Goal: Information Seeking & Learning: Learn about a topic

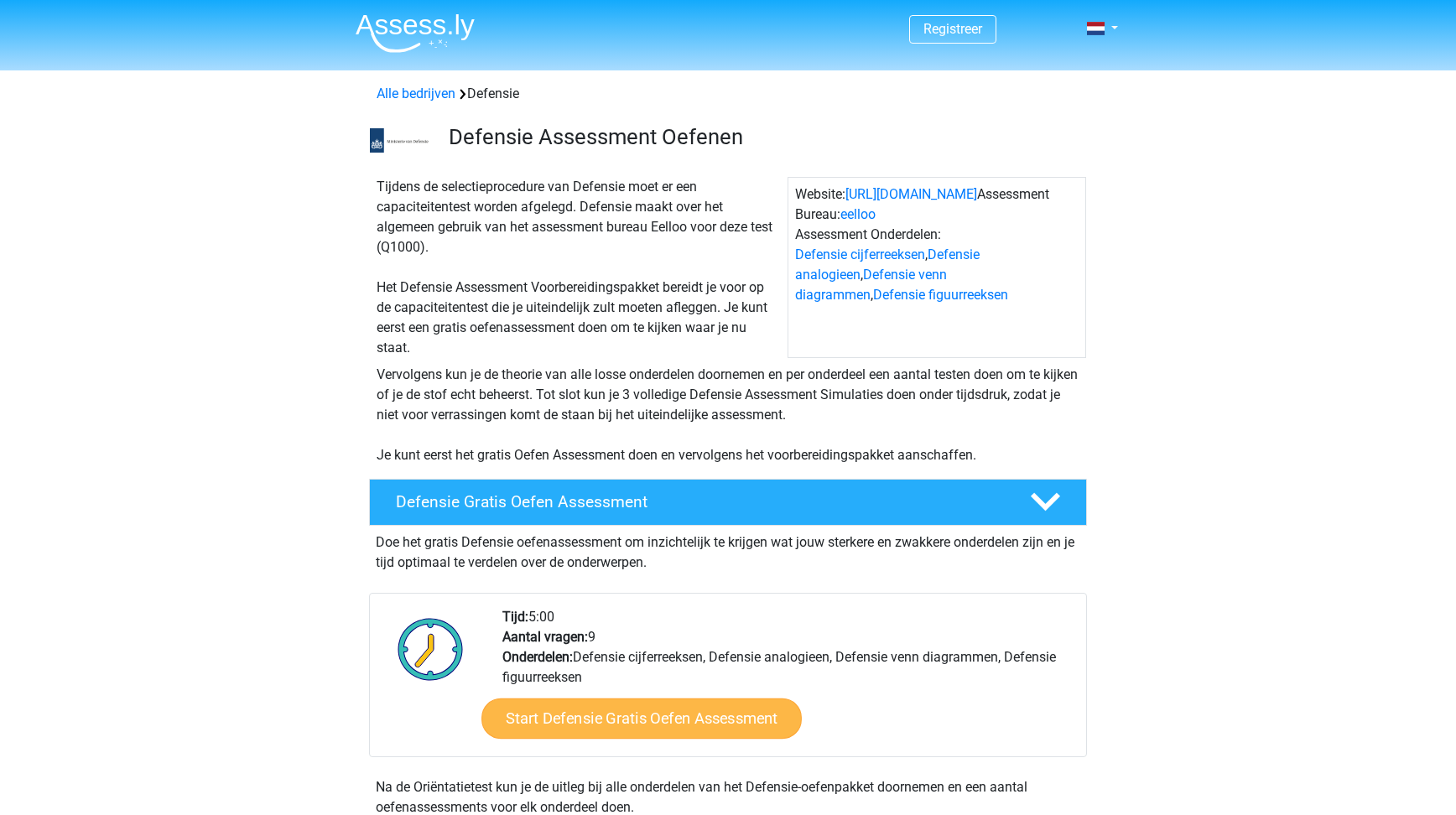
click at [719, 720] on link "Start Defensie Gratis Oefen Assessment" at bounding box center [642, 718] width 321 height 40
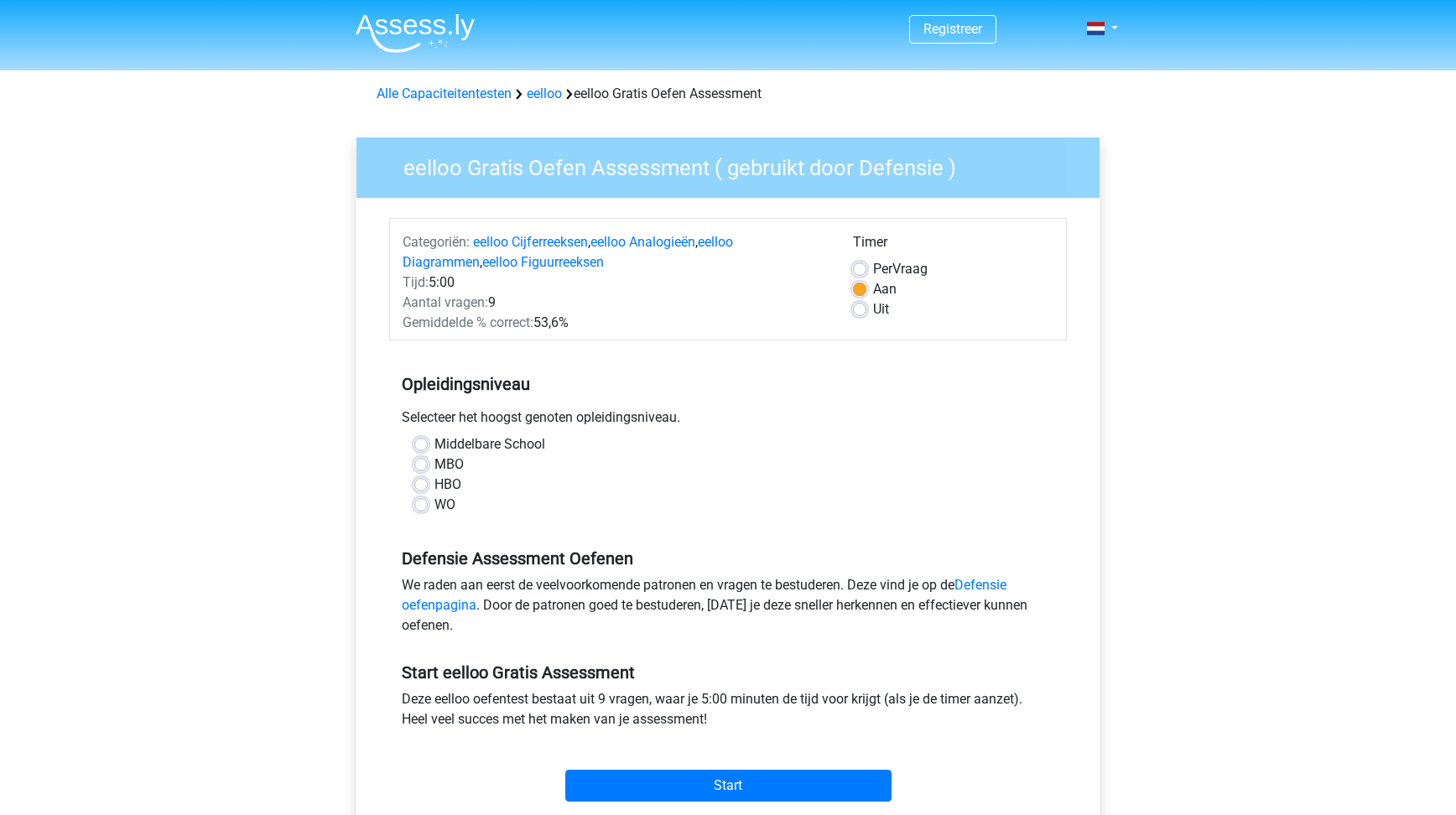
scroll to position [95, 0]
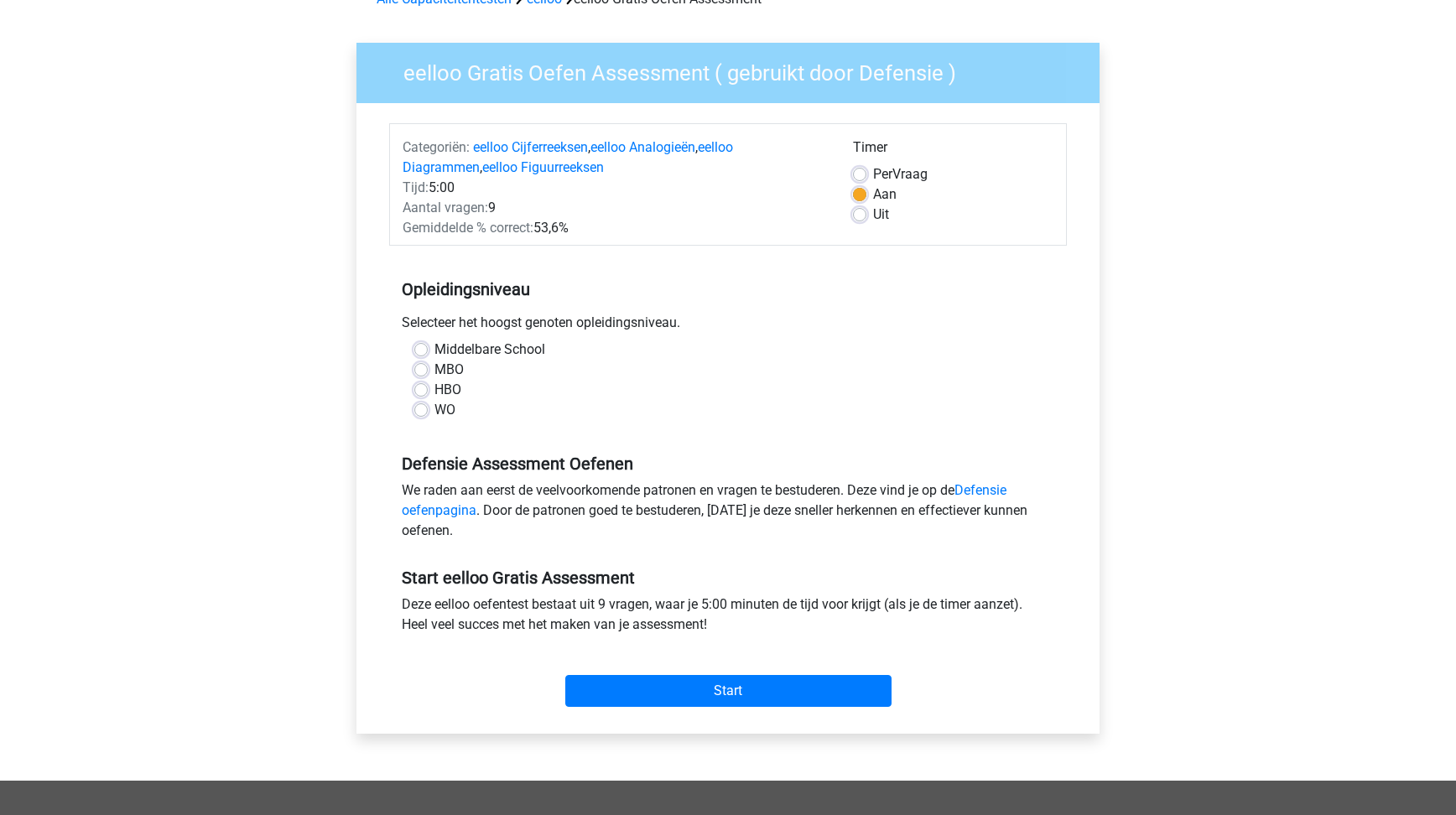
click at [449, 386] on label "HBO" at bounding box center [448, 389] width 27 height 20
click at [428, 386] on input "HBO" at bounding box center [421, 388] width 13 height 17
radio input "true"
click at [713, 696] on input "Start" at bounding box center [729, 691] width 327 height 32
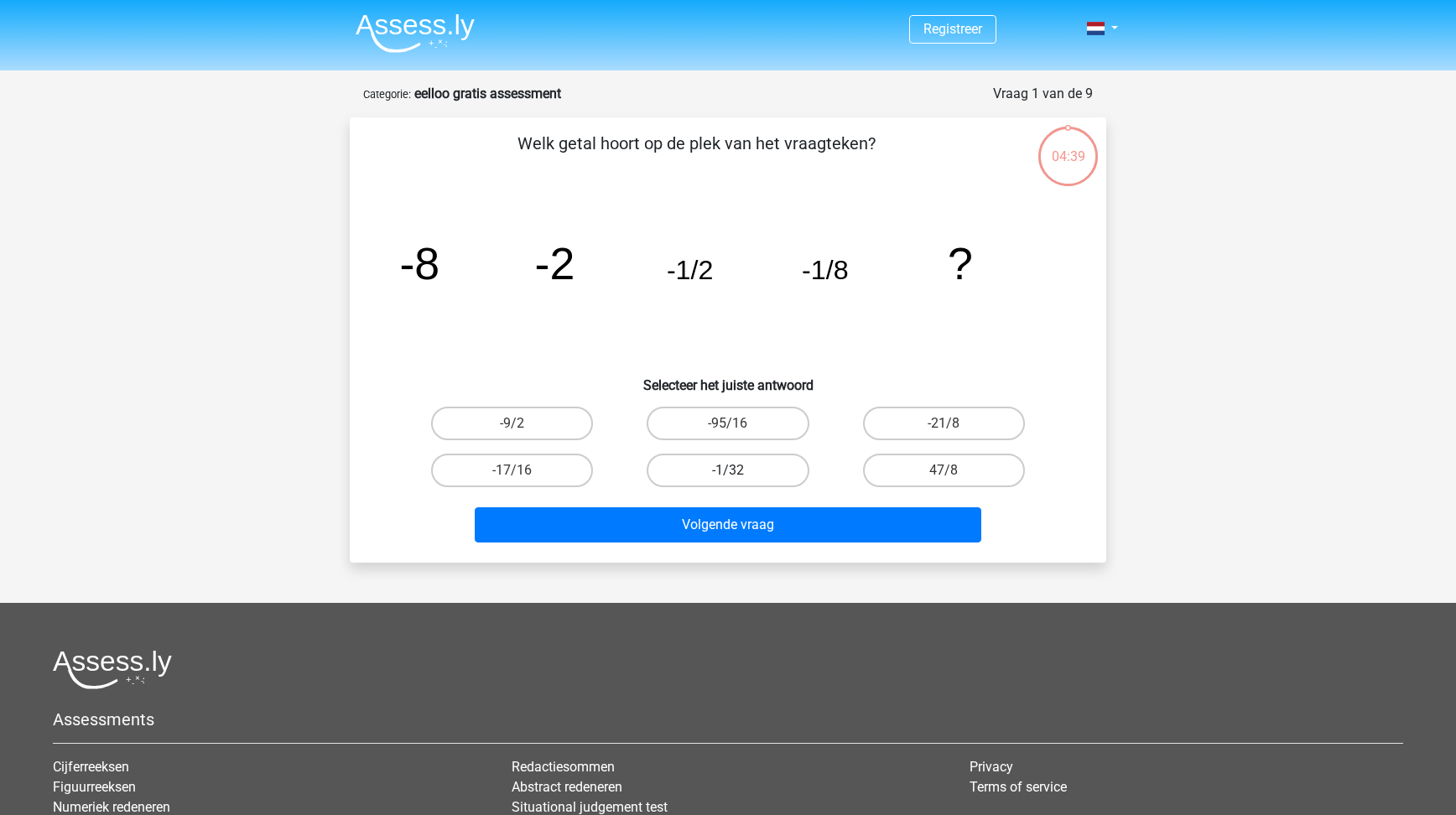
click at [750, 462] on label "-1/32" at bounding box center [727, 470] width 162 height 33
click at [739, 471] on input "-1/32" at bounding box center [733, 475] width 10 height 10
radio input "true"
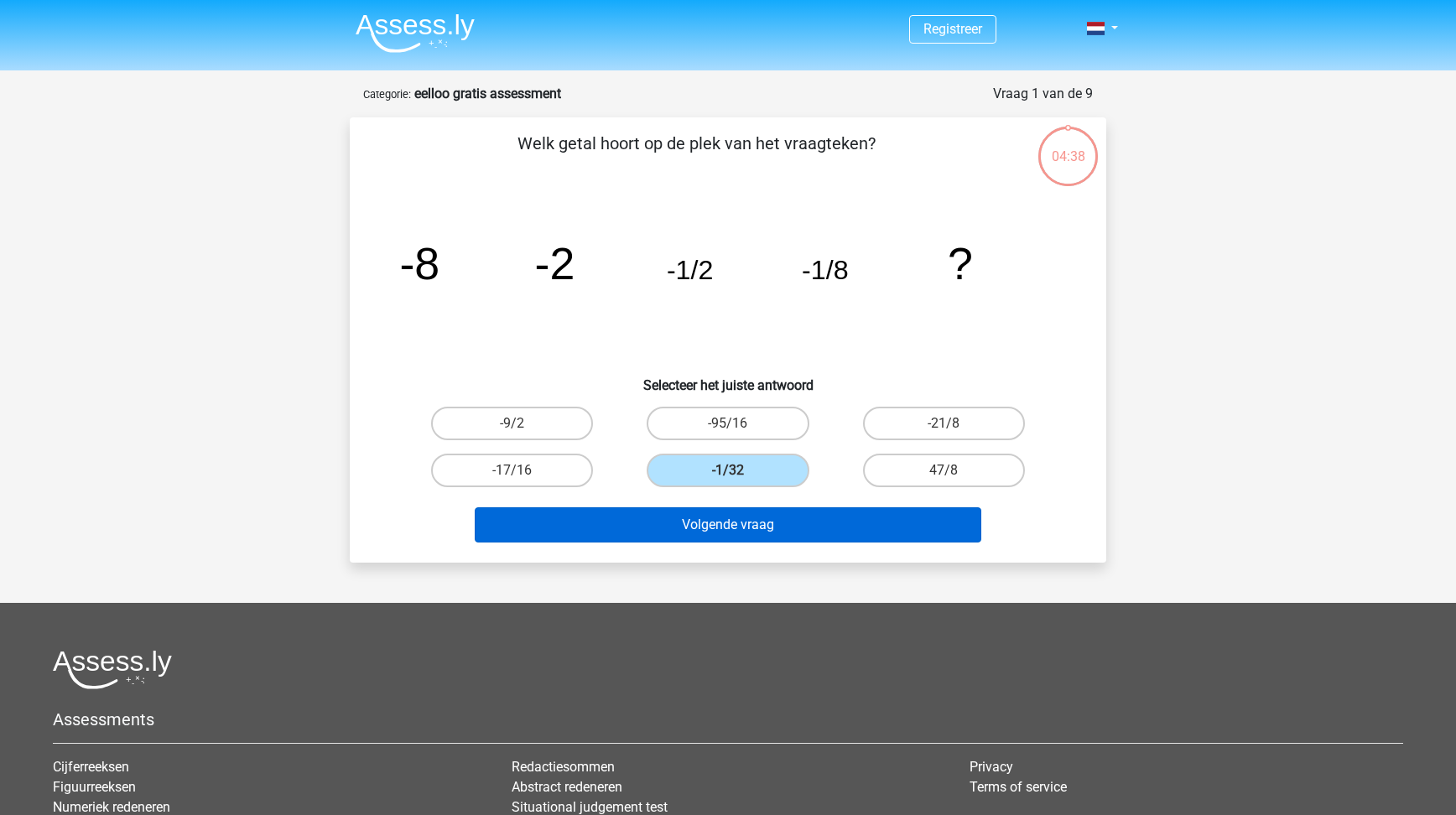
click at [768, 523] on button "Volgende vraag" at bounding box center [728, 525] width 508 height 35
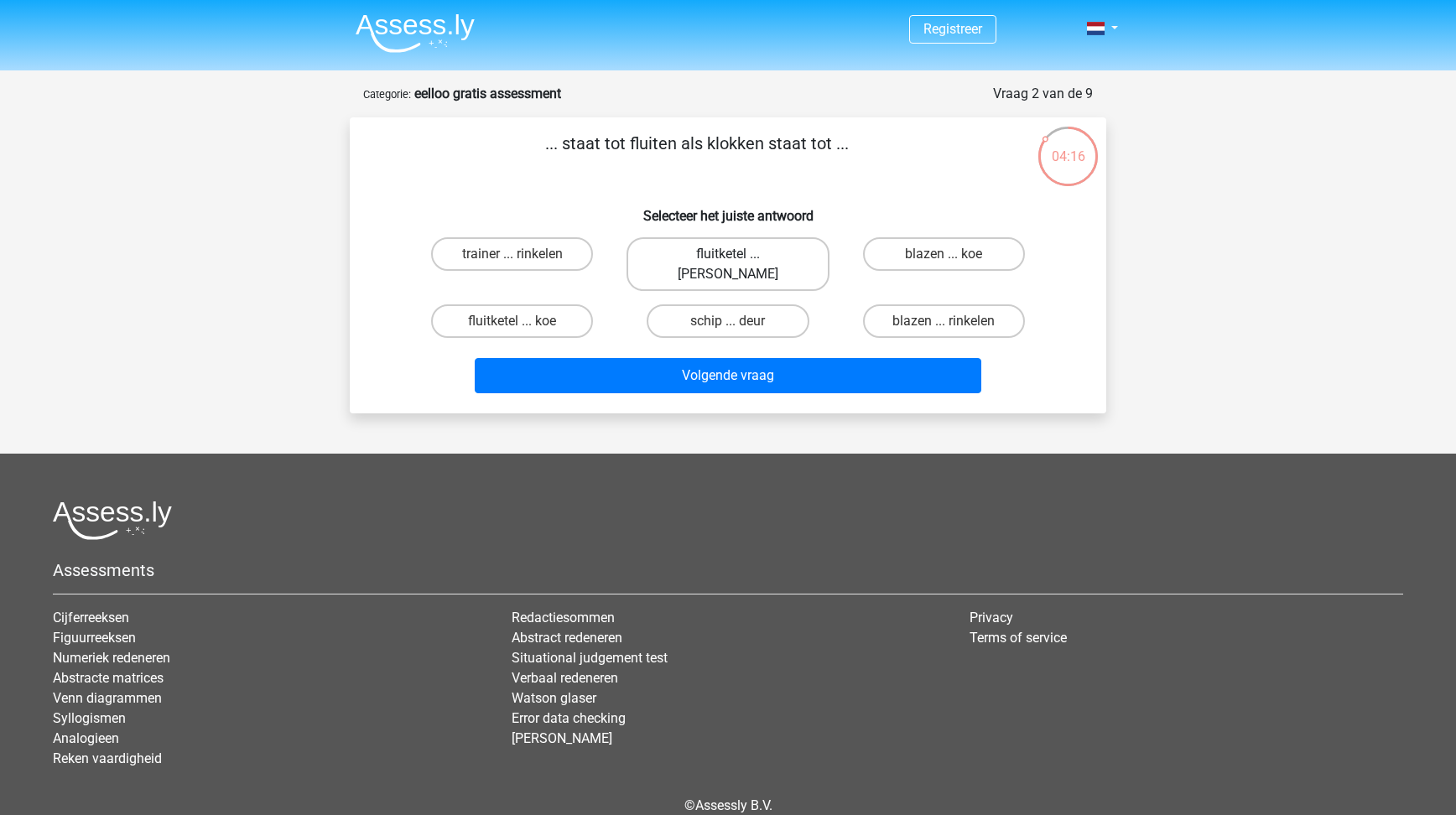
click at [782, 250] on label "fluitketel ... luiden" at bounding box center [727, 264] width 202 height 54
click at [739, 254] on input "fluitketel ... luiden" at bounding box center [733, 259] width 10 height 10
radio input "true"
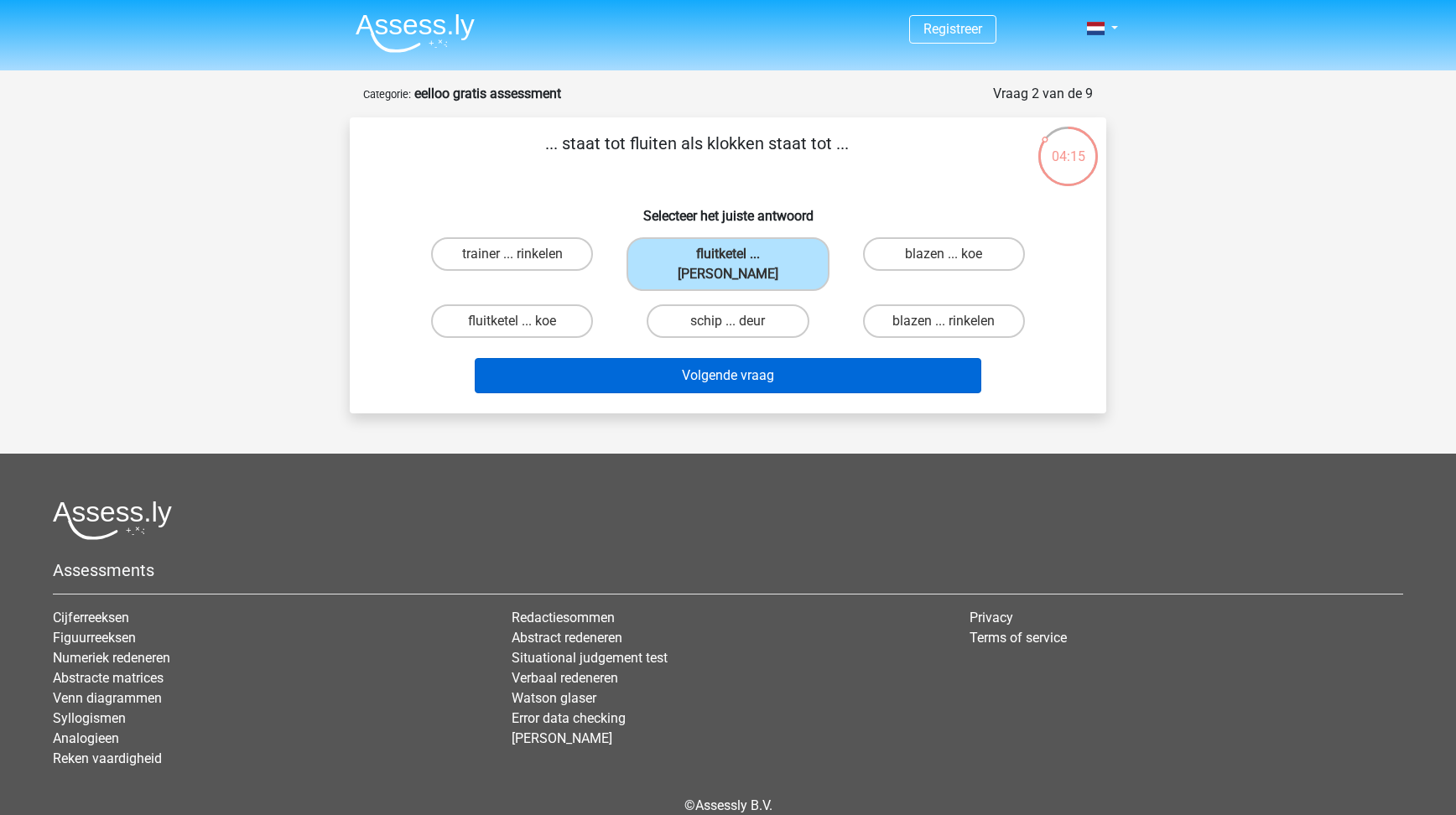
click at [801, 361] on button "Volgende vraag" at bounding box center [728, 375] width 508 height 35
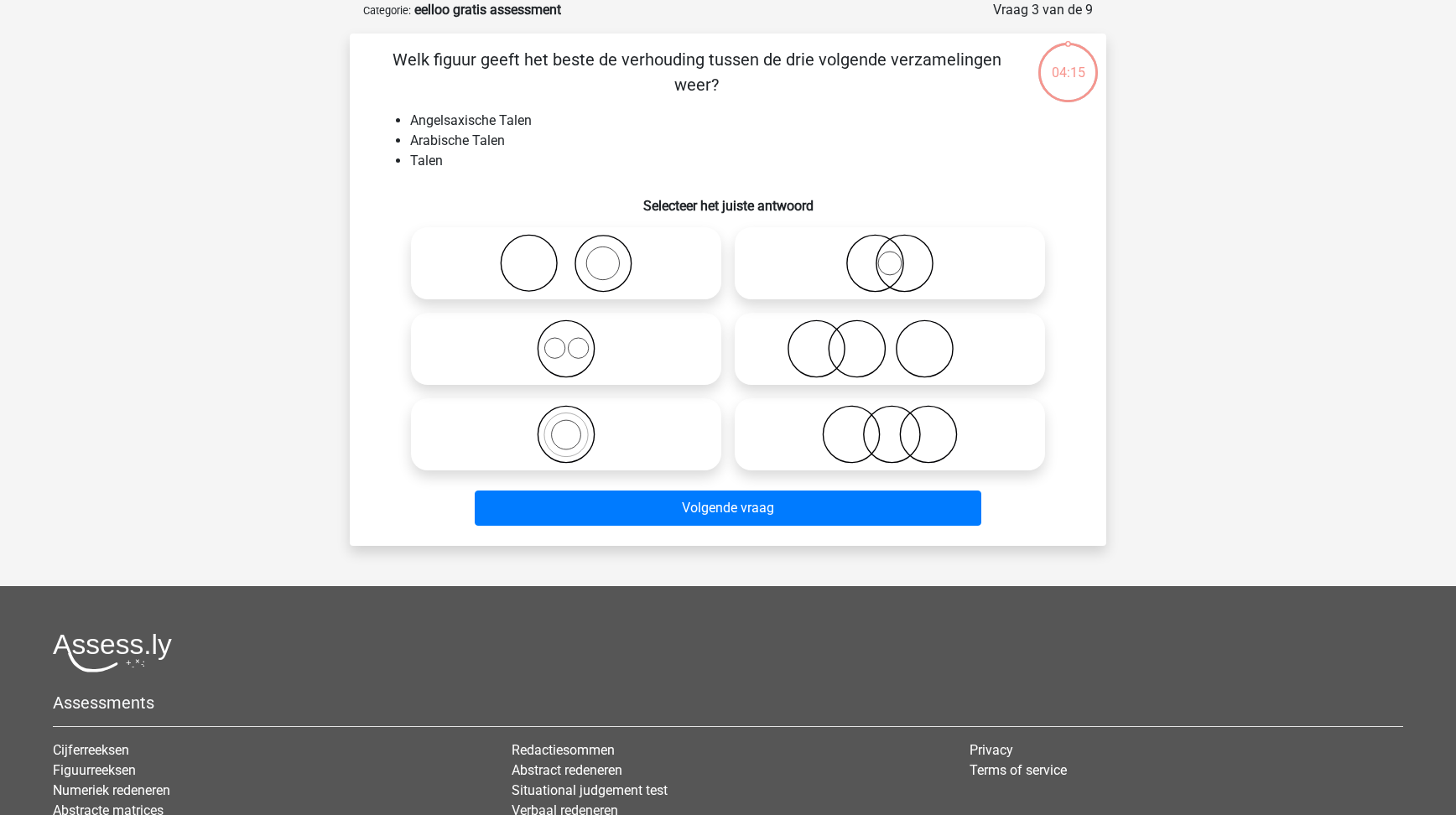
scroll to position [17, 0]
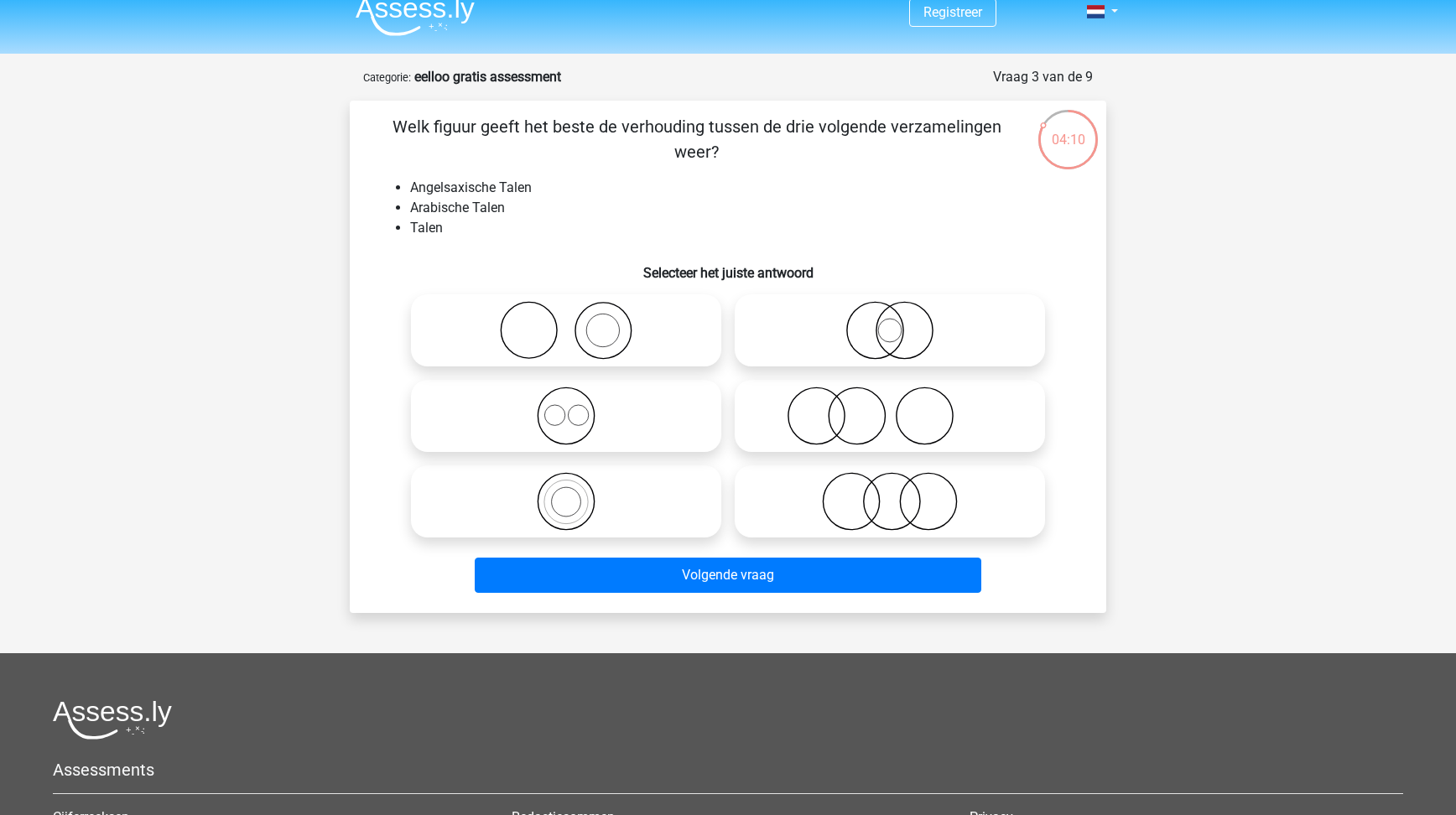
drag, startPoint x: 431, startPoint y: 126, endPoint x: 809, endPoint y: 136, distance: 378.1
click at [809, 136] on p "Welk figuur geeft het beste de verhouding tussen de drie volgende verzamelingen…" at bounding box center [697, 139] width 640 height 50
click at [625, 422] on icon at bounding box center [566, 416] width 297 height 59
click at [577, 407] on input "radio" at bounding box center [570, 401] width 10 height 10
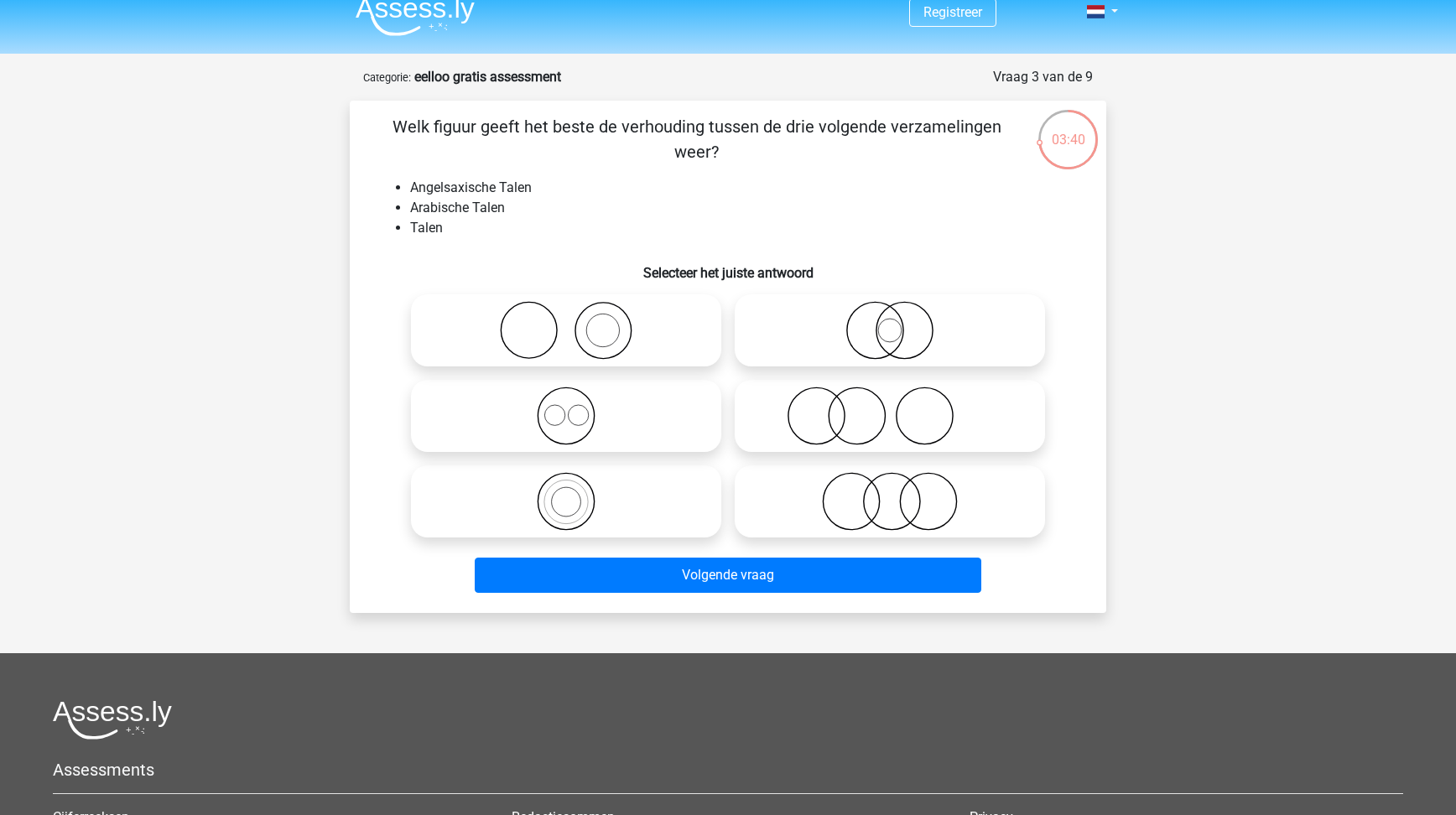
radio input "true"
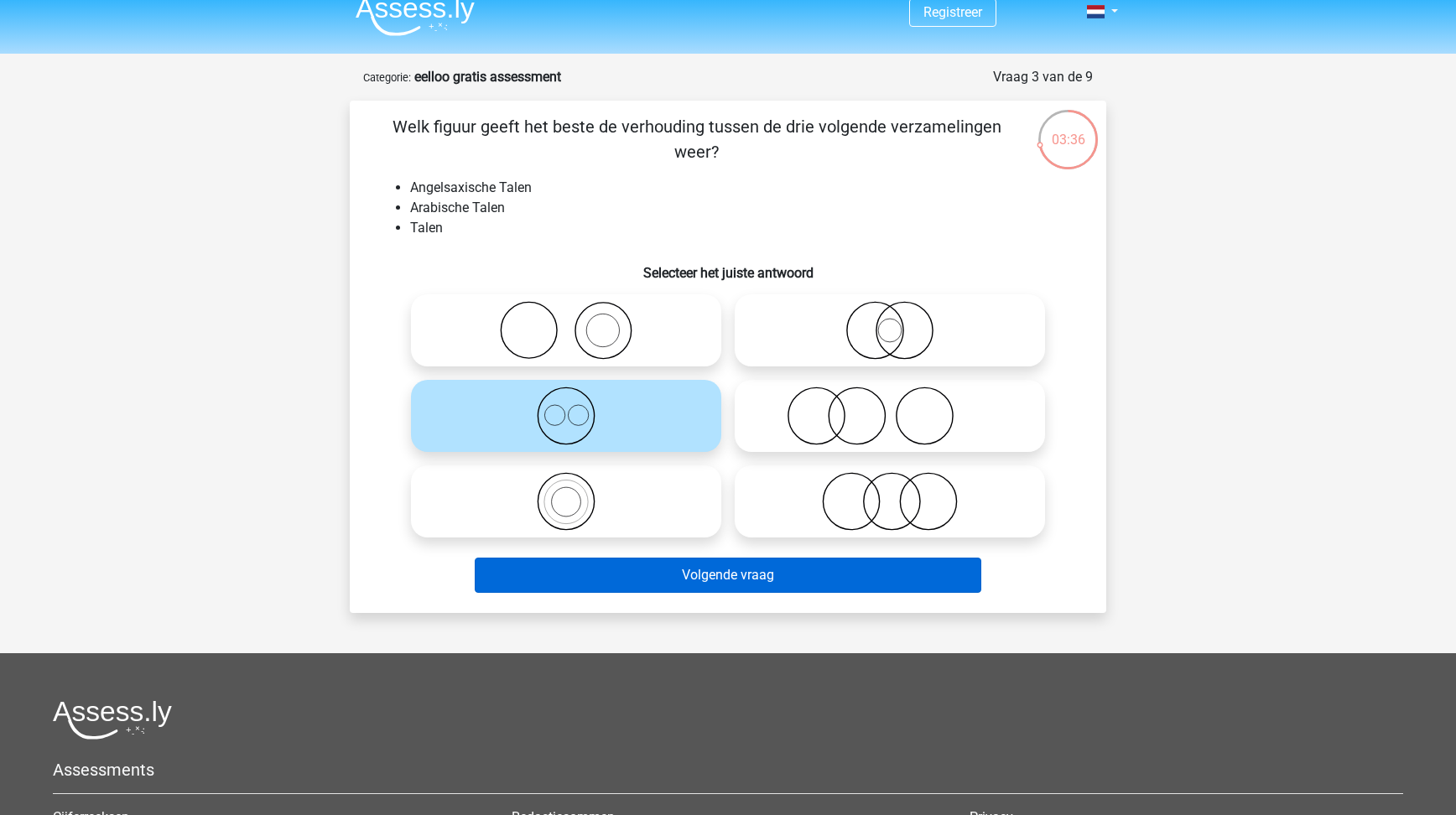
click at [674, 584] on button "Volgende vraag" at bounding box center [728, 575] width 508 height 35
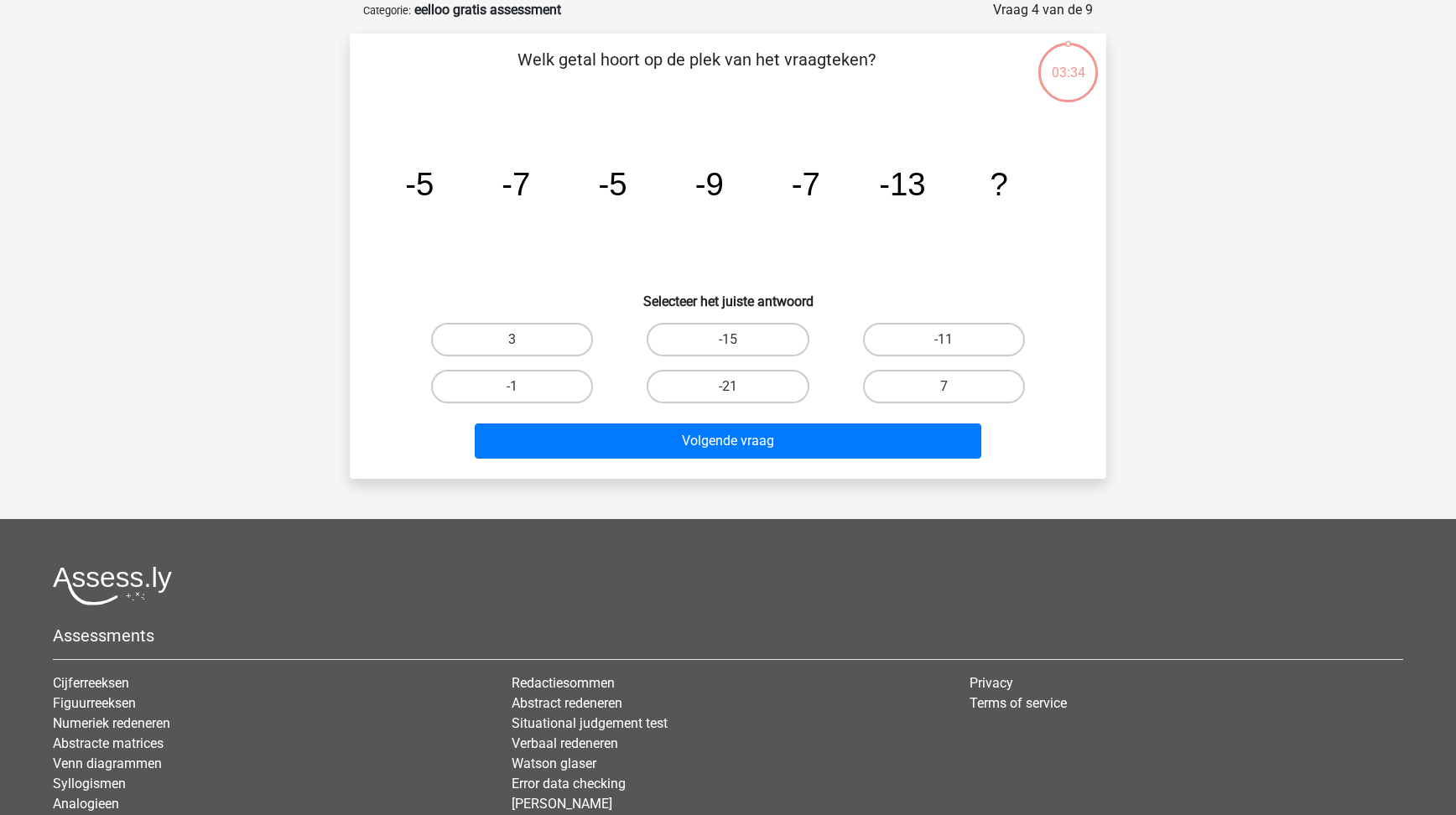
scroll to position [62, 0]
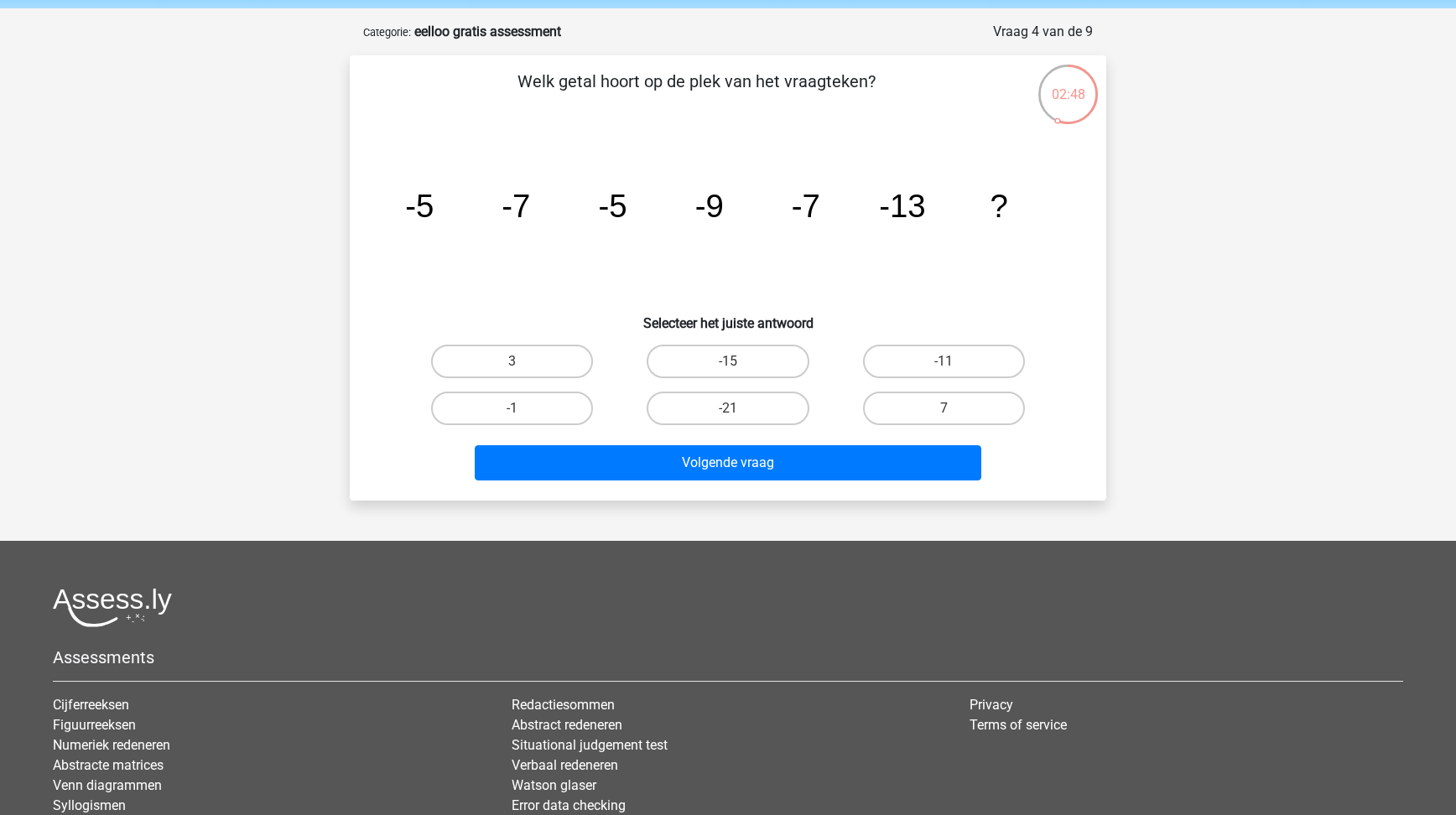
click at [950, 370] on input "-11" at bounding box center [948, 366] width 10 height 10
radio input "true"
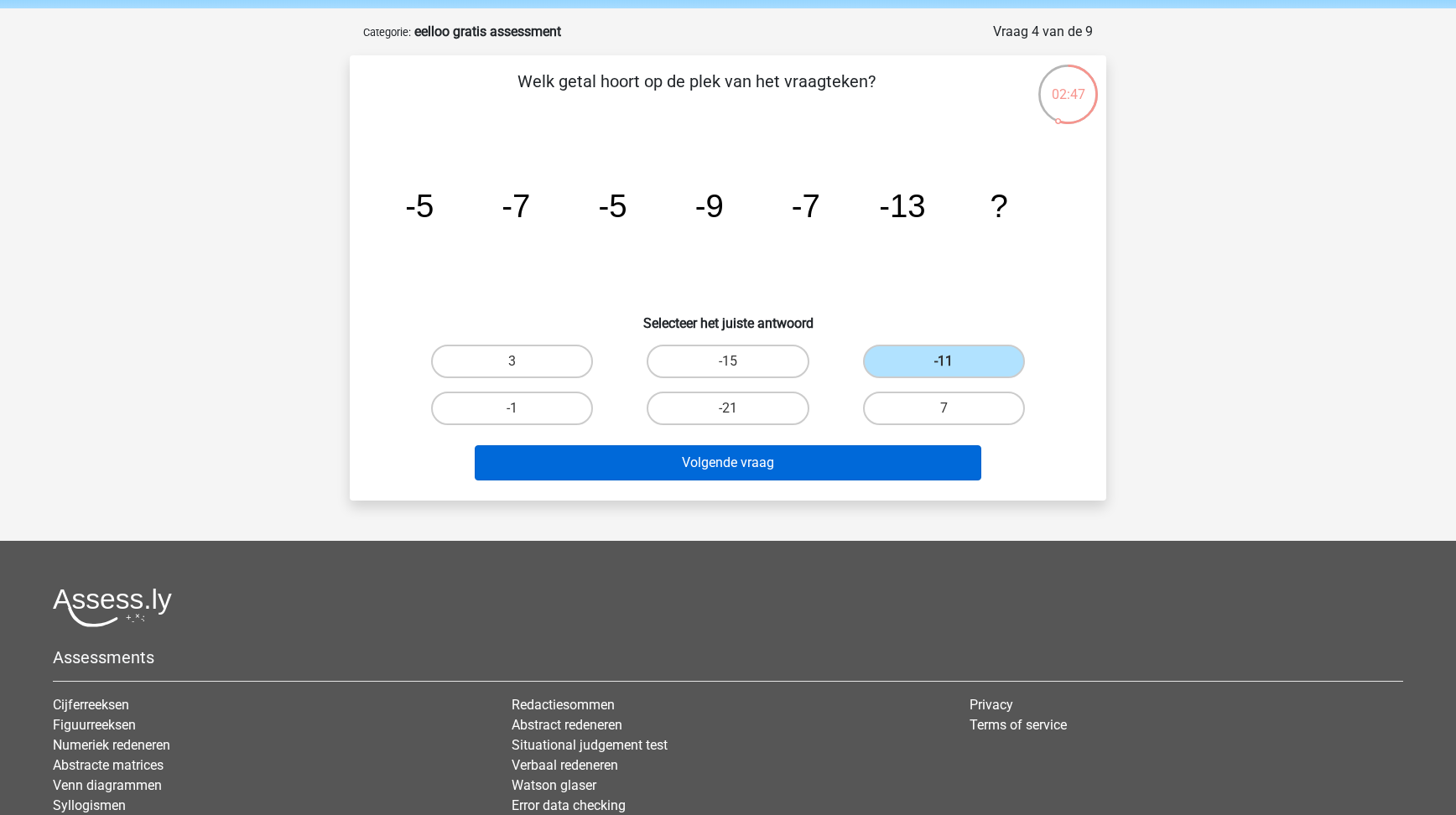
click at [844, 465] on button "Volgende vraag" at bounding box center [728, 462] width 508 height 35
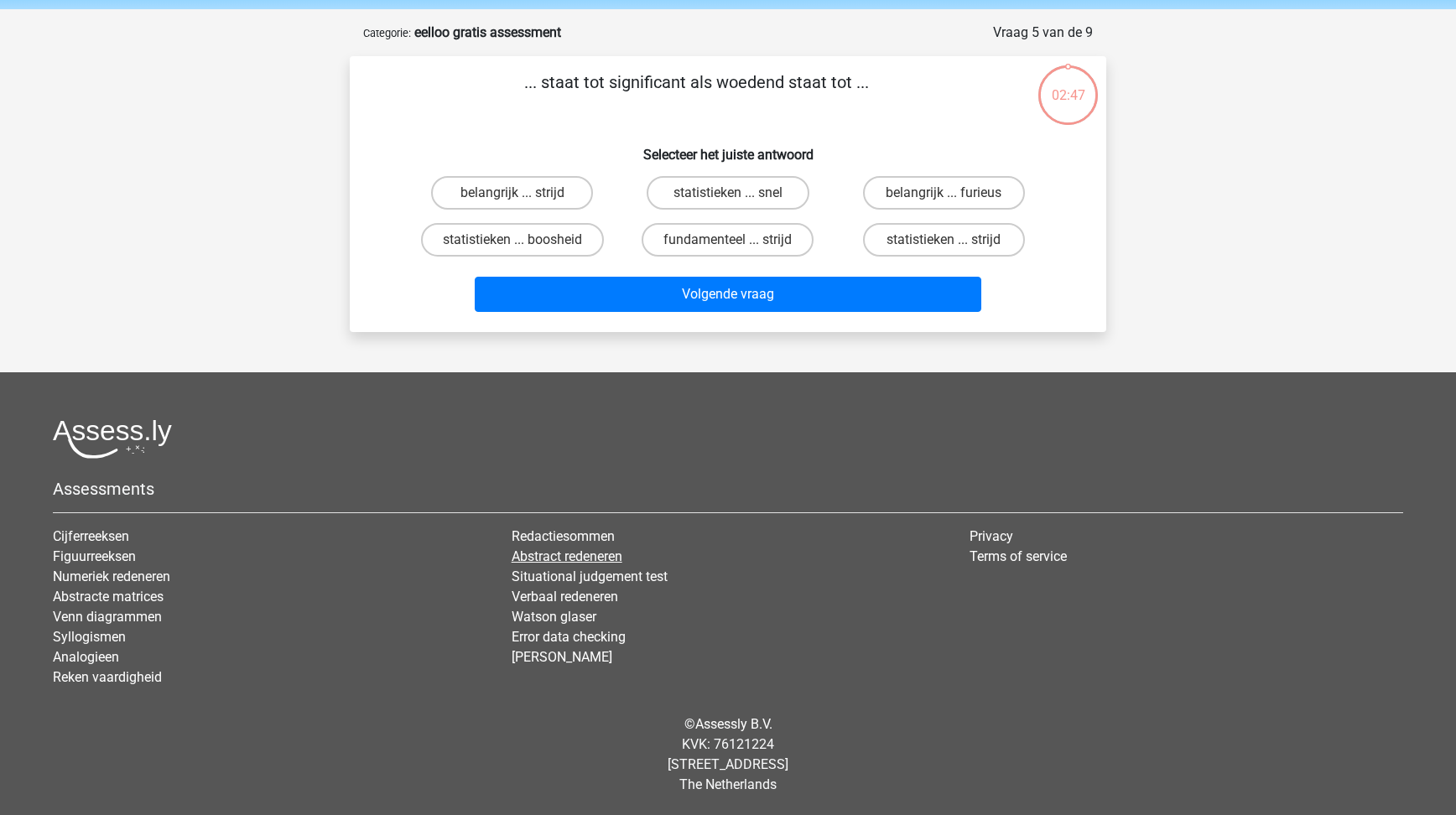
scroll to position [62, 0]
click at [984, 189] on label "belangrijk ... furieus" at bounding box center [943, 193] width 162 height 33
click at [955, 193] on input "belangrijk ... furieus" at bounding box center [948, 197] width 10 height 10
radio input "true"
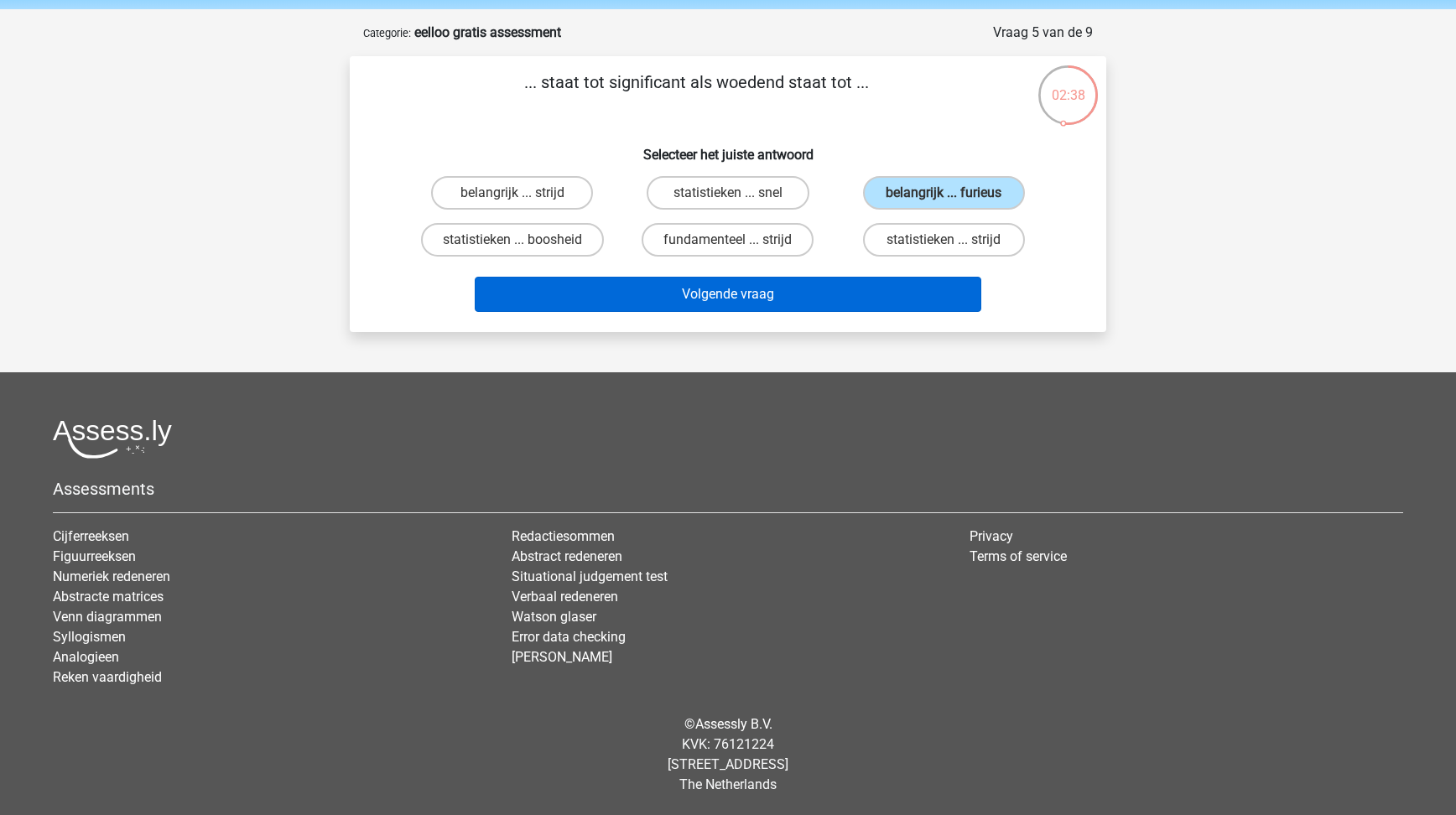
click at [838, 290] on button "Volgende vraag" at bounding box center [728, 294] width 508 height 35
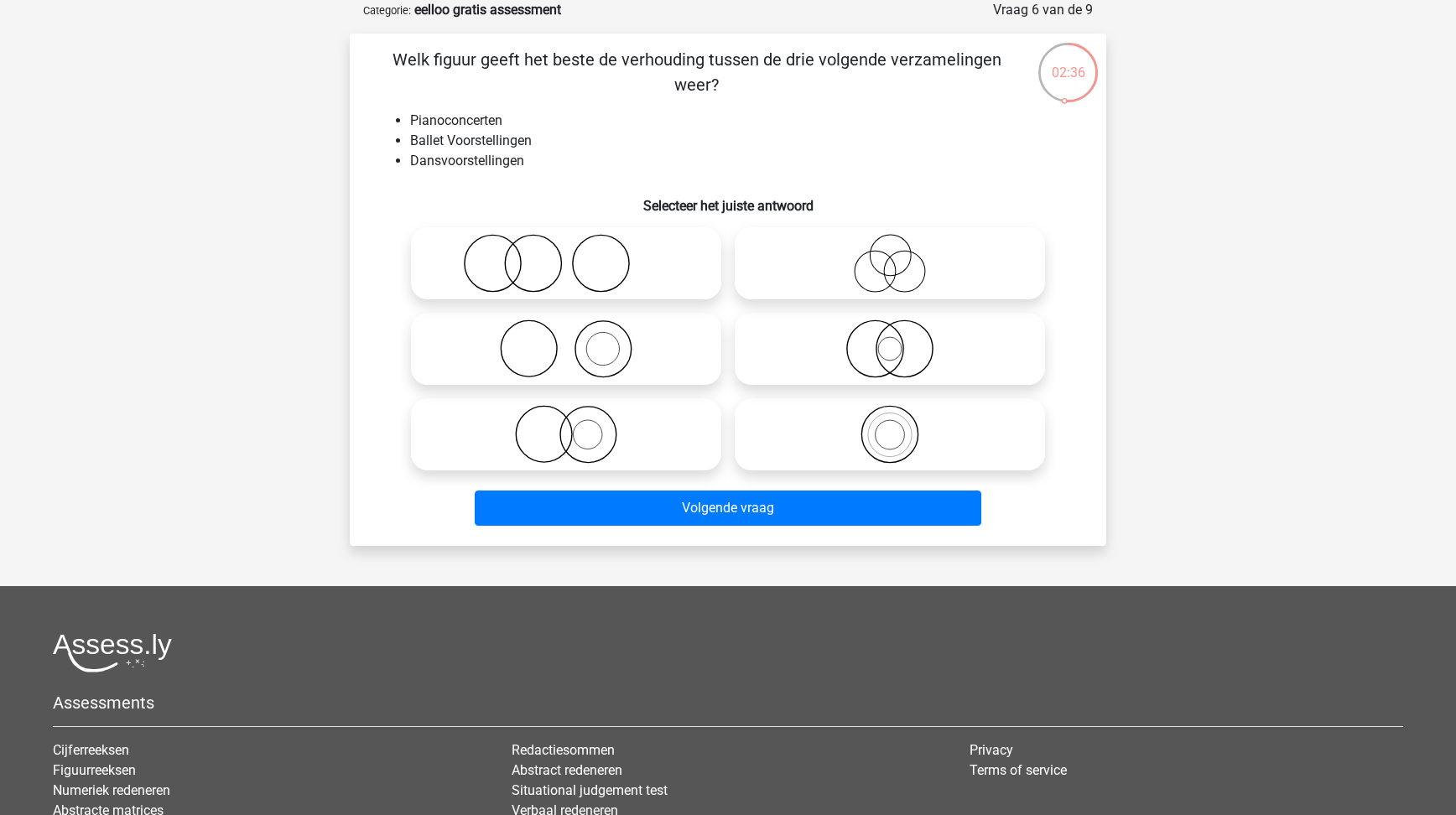
scroll to position [50, 0]
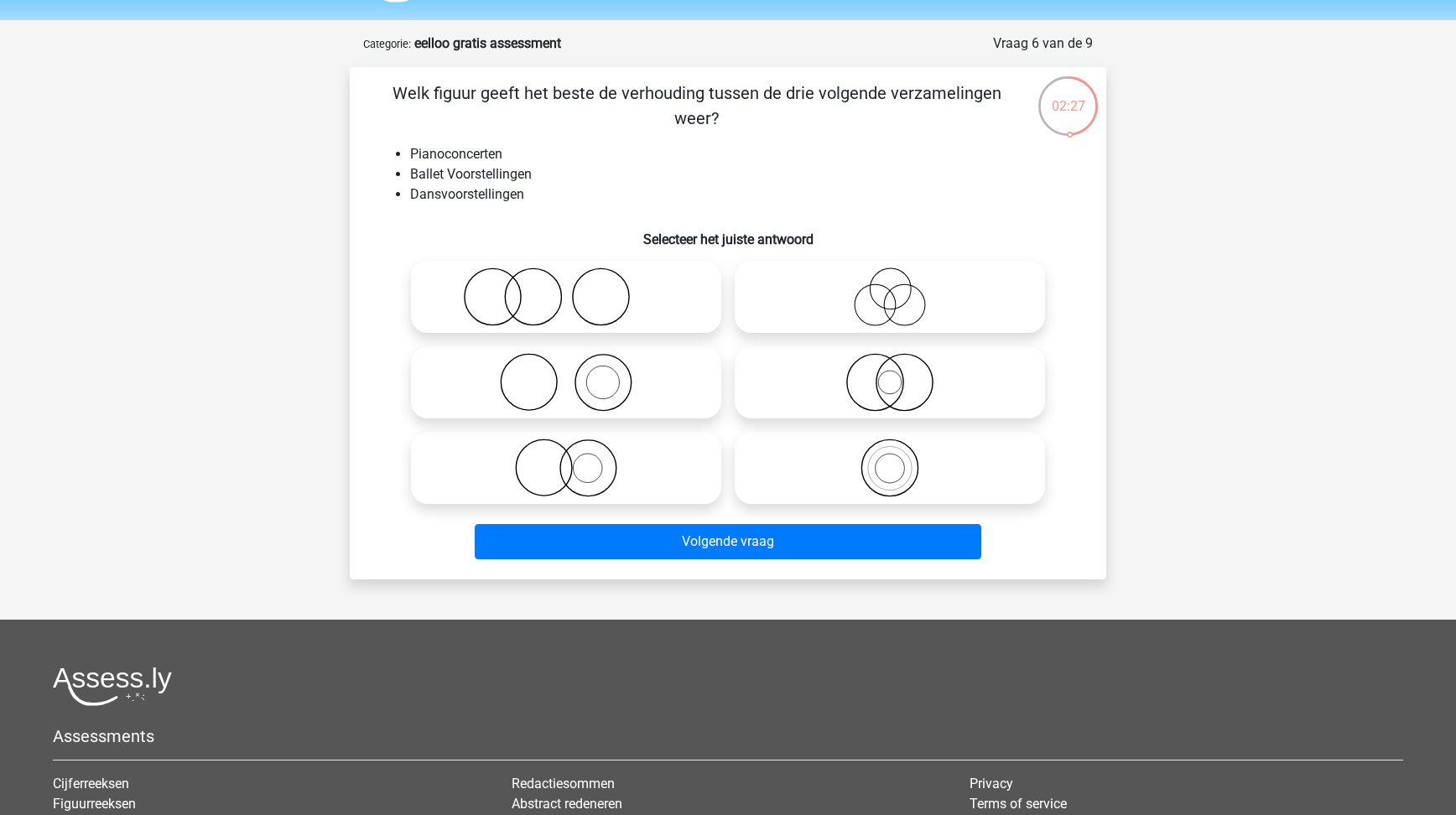
click at [582, 318] on circle at bounding box center [601, 297] width 56 height 56
click at [577, 288] on input "radio" at bounding box center [570, 283] width 10 height 10
radio input "true"
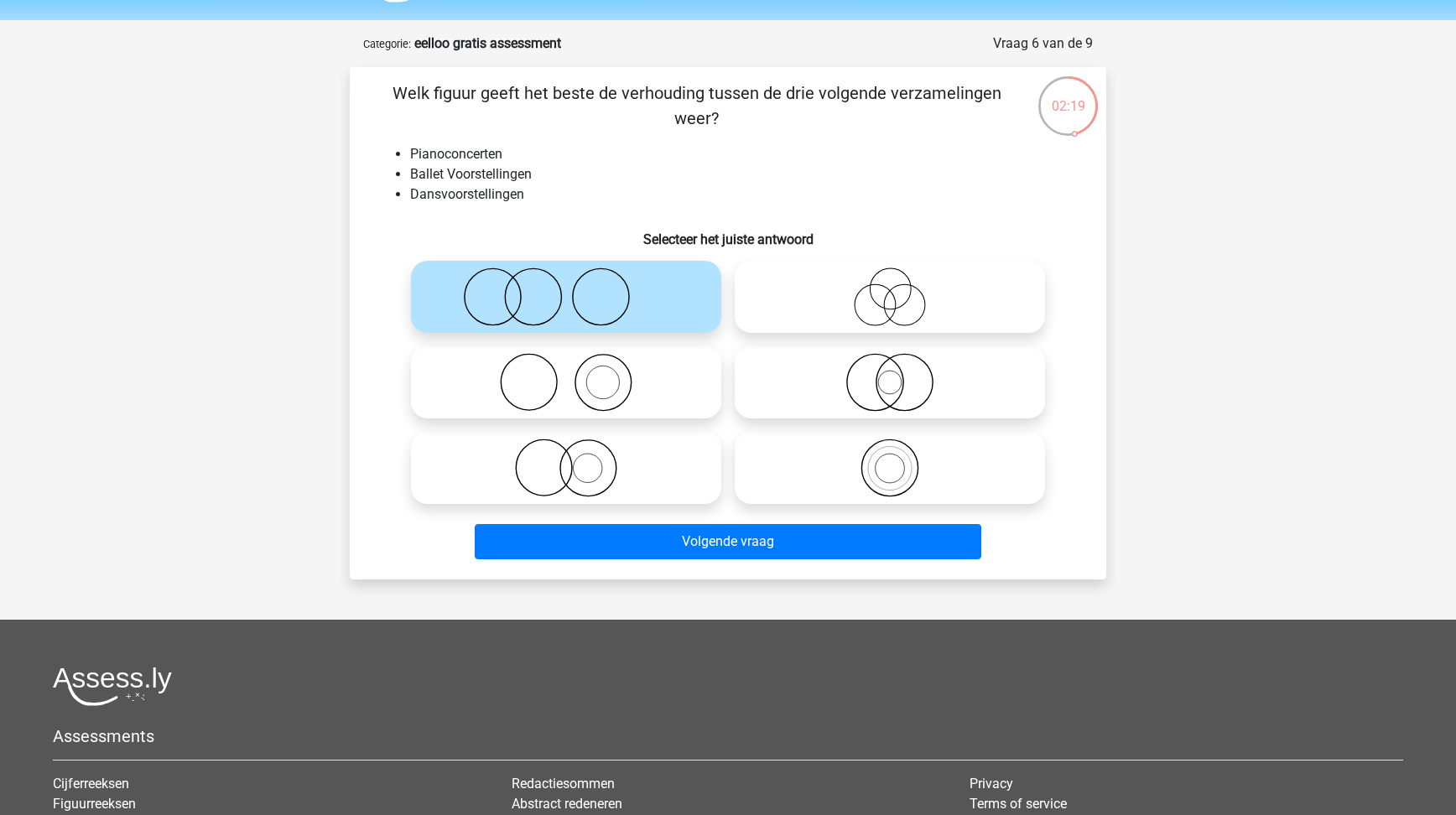
click at [683, 562] on div "Volgende vraag" at bounding box center [728, 545] width 647 height 42
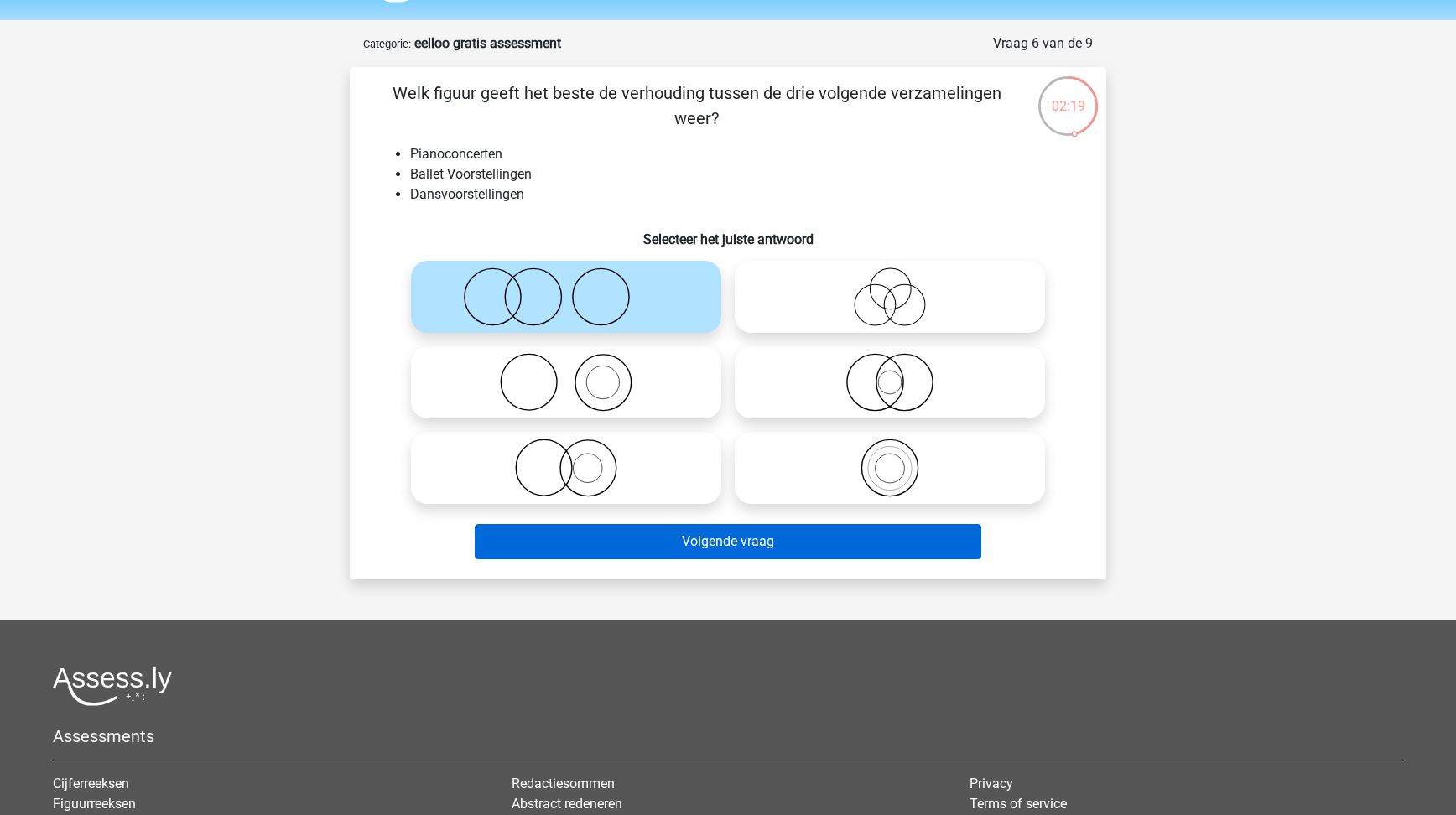
click at [683, 547] on button "Volgende vraag" at bounding box center [728, 541] width 508 height 35
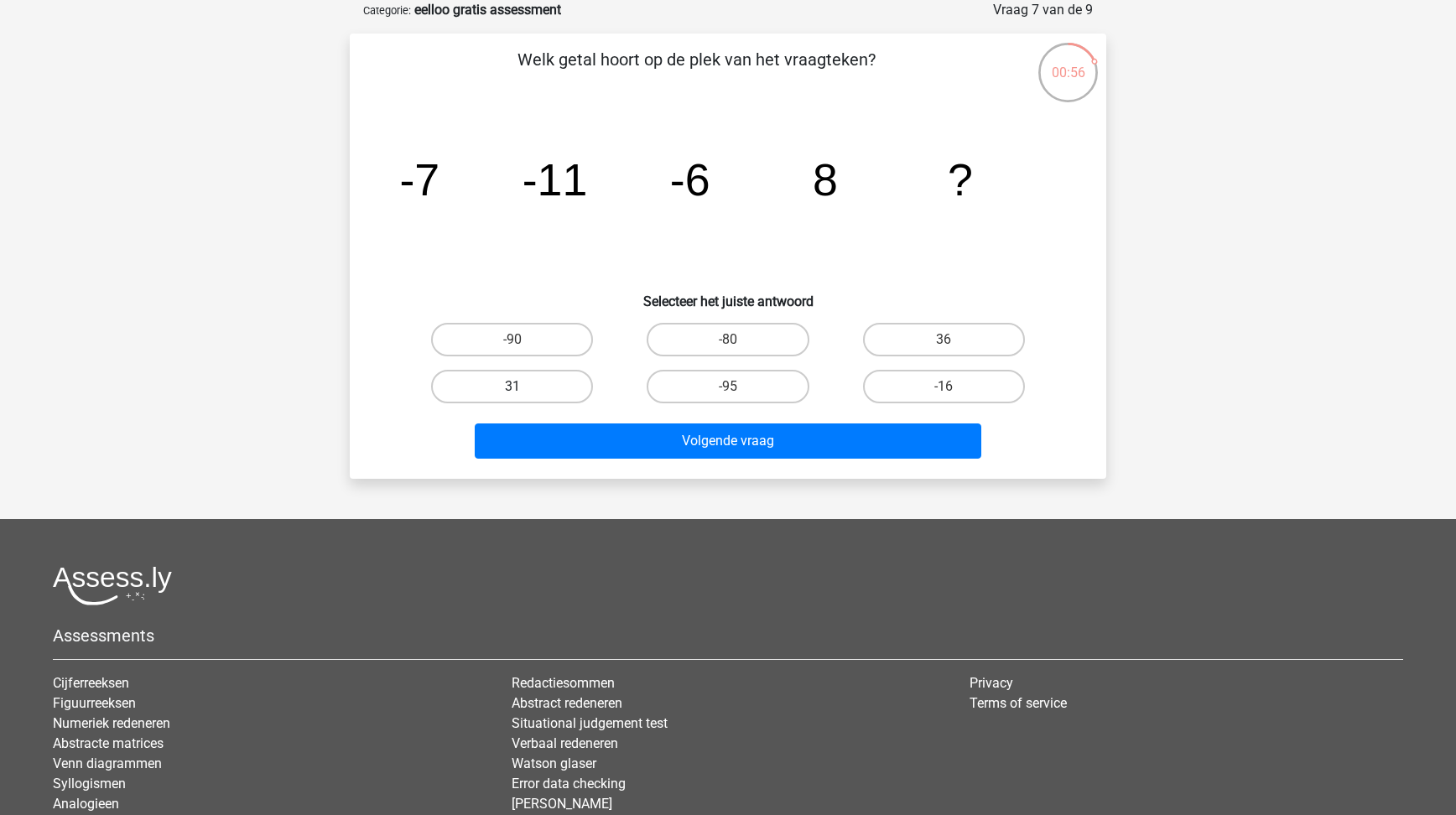
click at [558, 380] on label "31" at bounding box center [512, 386] width 162 height 33
click at [523, 386] on input "31" at bounding box center [517, 391] width 10 height 10
radio input "true"
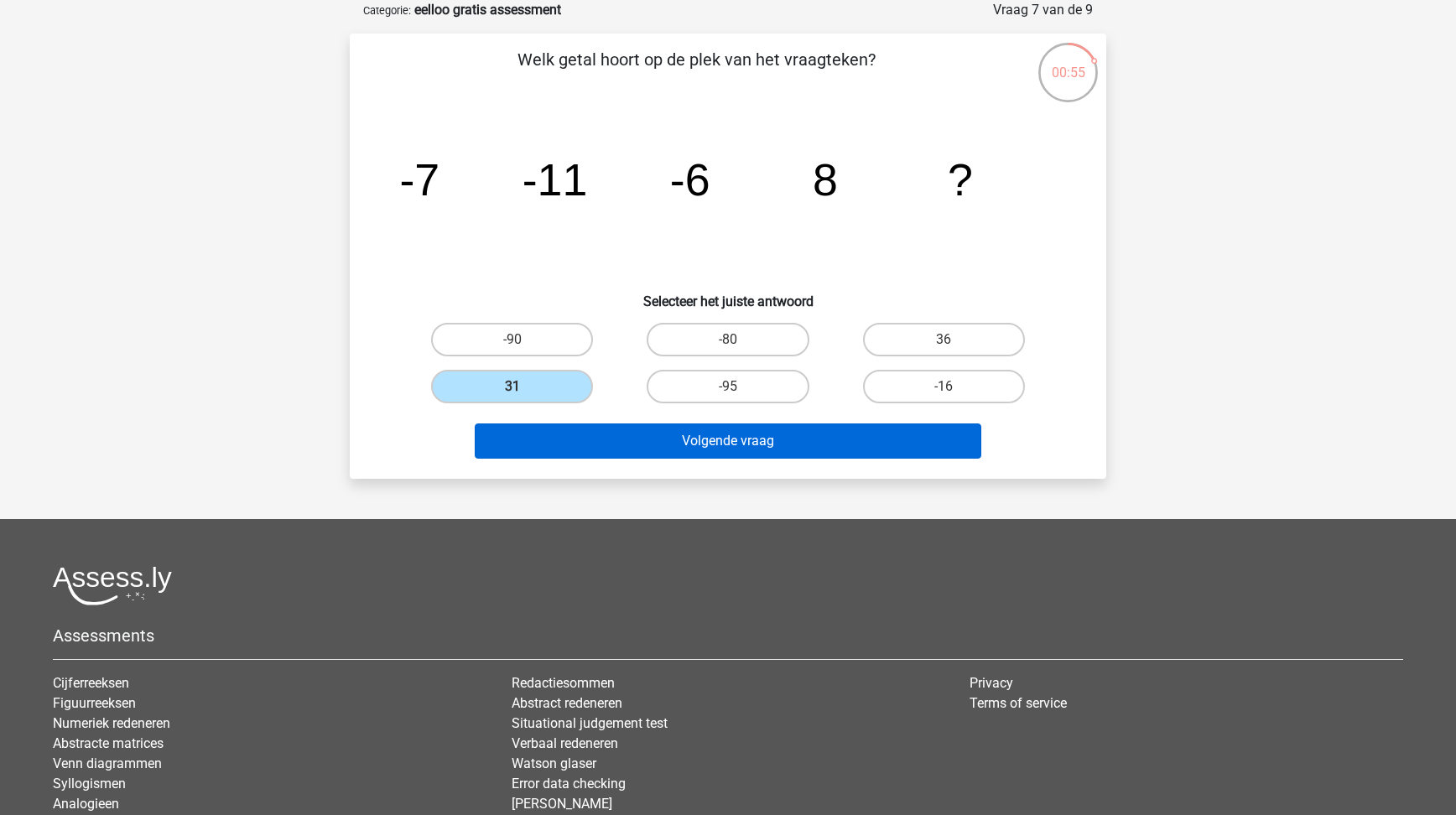
click at [682, 429] on button "Volgende vraag" at bounding box center [728, 440] width 508 height 35
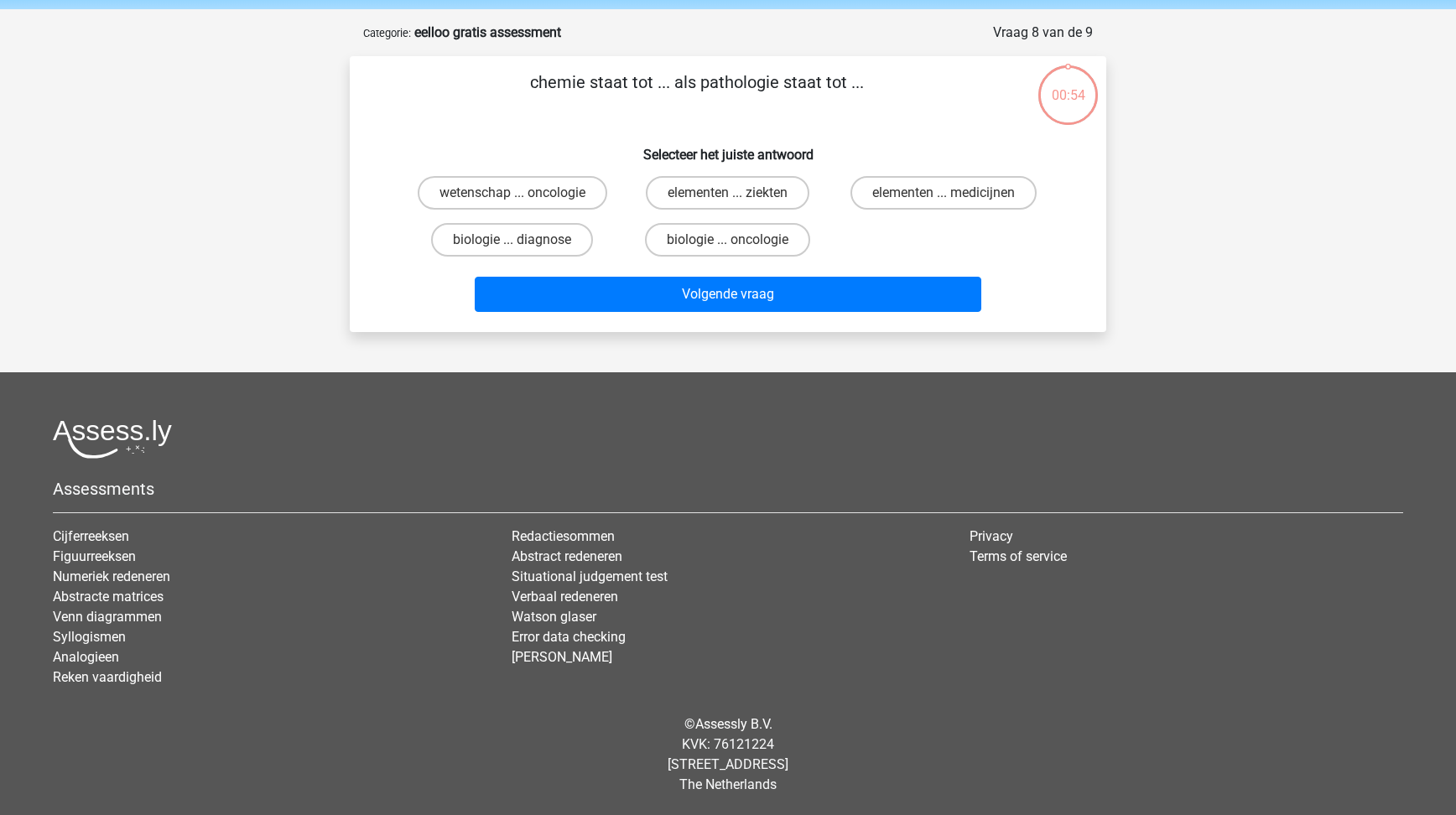
scroll to position [62, 0]
click at [746, 184] on label "elementen ... ziekten" at bounding box center [727, 193] width 163 height 33
click at [739, 193] on input "elementen ... ziekten" at bounding box center [733, 197] width 10 height 10
radio input "true"
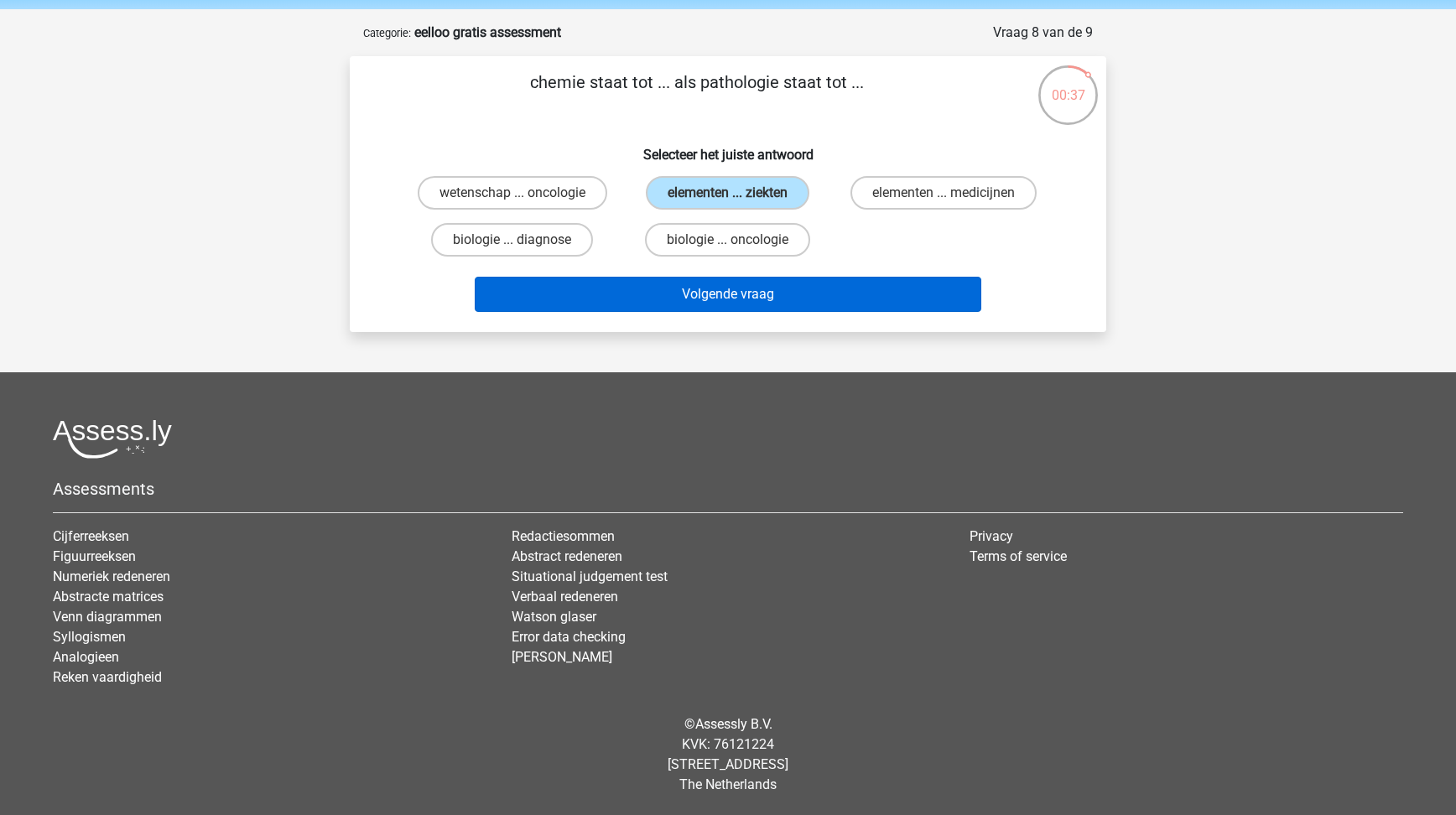
click at [872, 312] on button "Volgende vraag" at bounding box center [728, 294] width 508 height 35
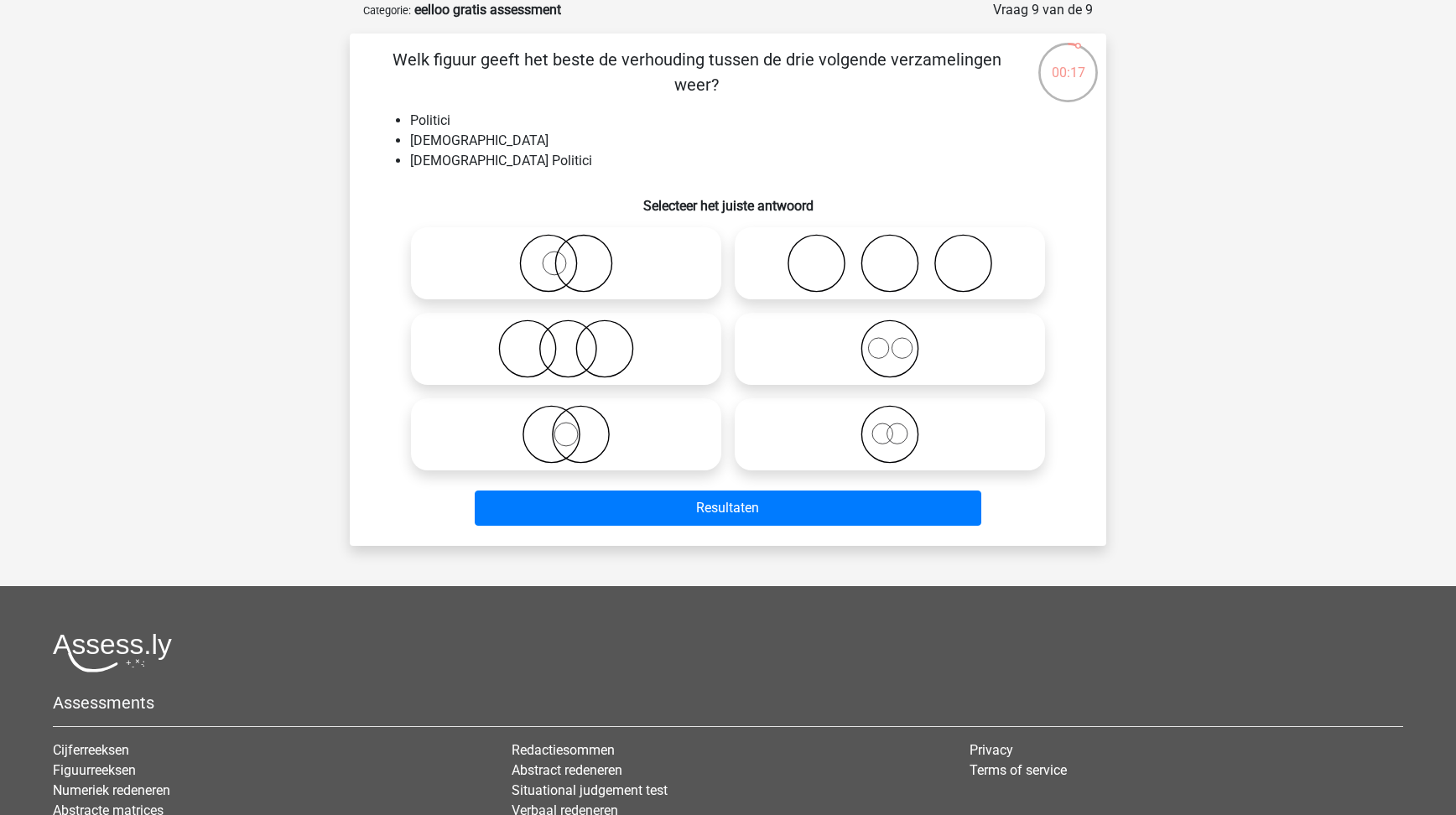
drag, startPoint x: 568, startPoint y: 250, endPoint x: 569, endPoint y: 265, distance: 15.0
click at [569, 250] on input "radio" at bounding box center [570, 249] width 10 height 10
radio input "true"
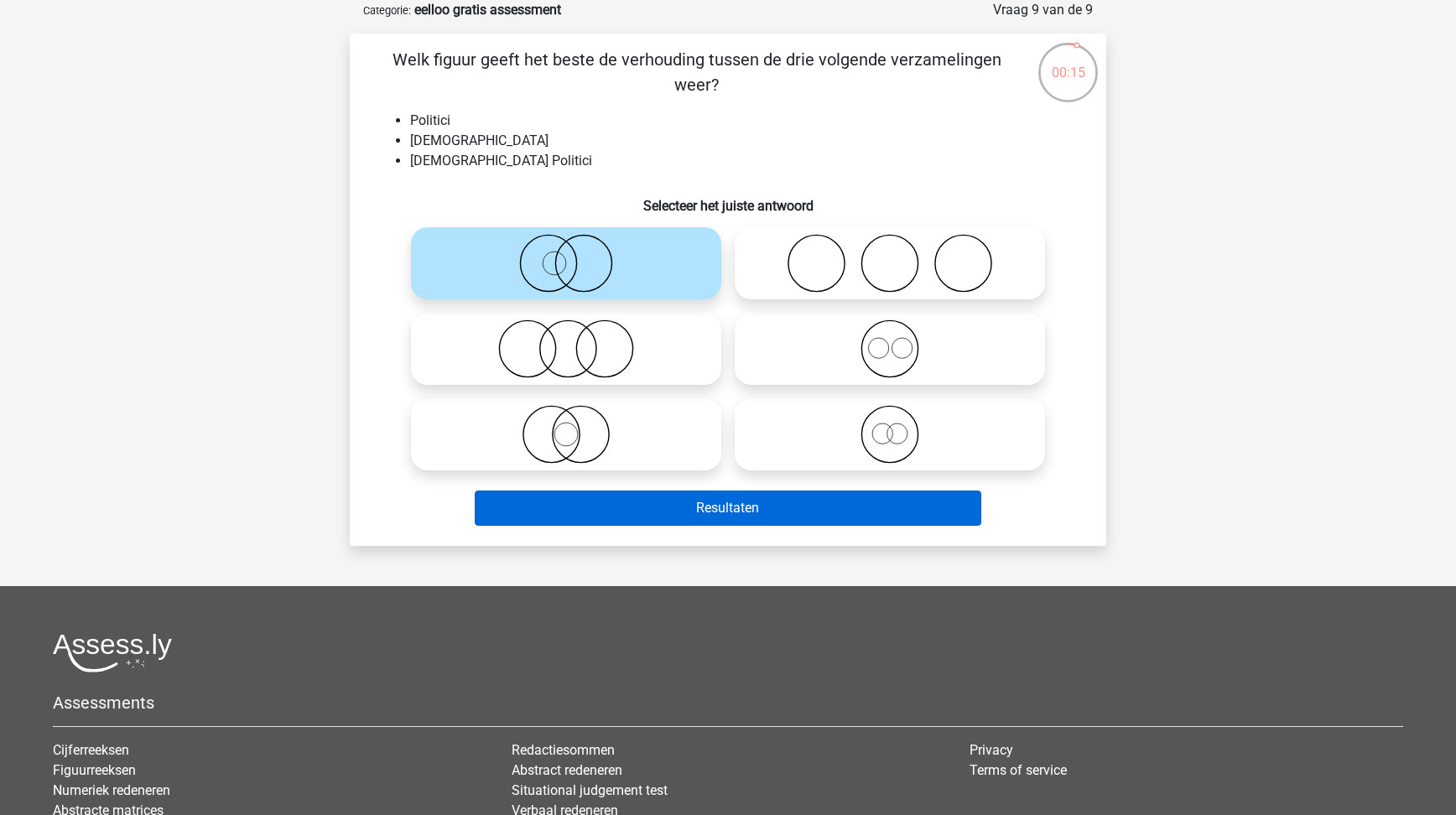
click at [763, 523] on button "Resultaten" at bounding box center [728, 508] width 508 height 35
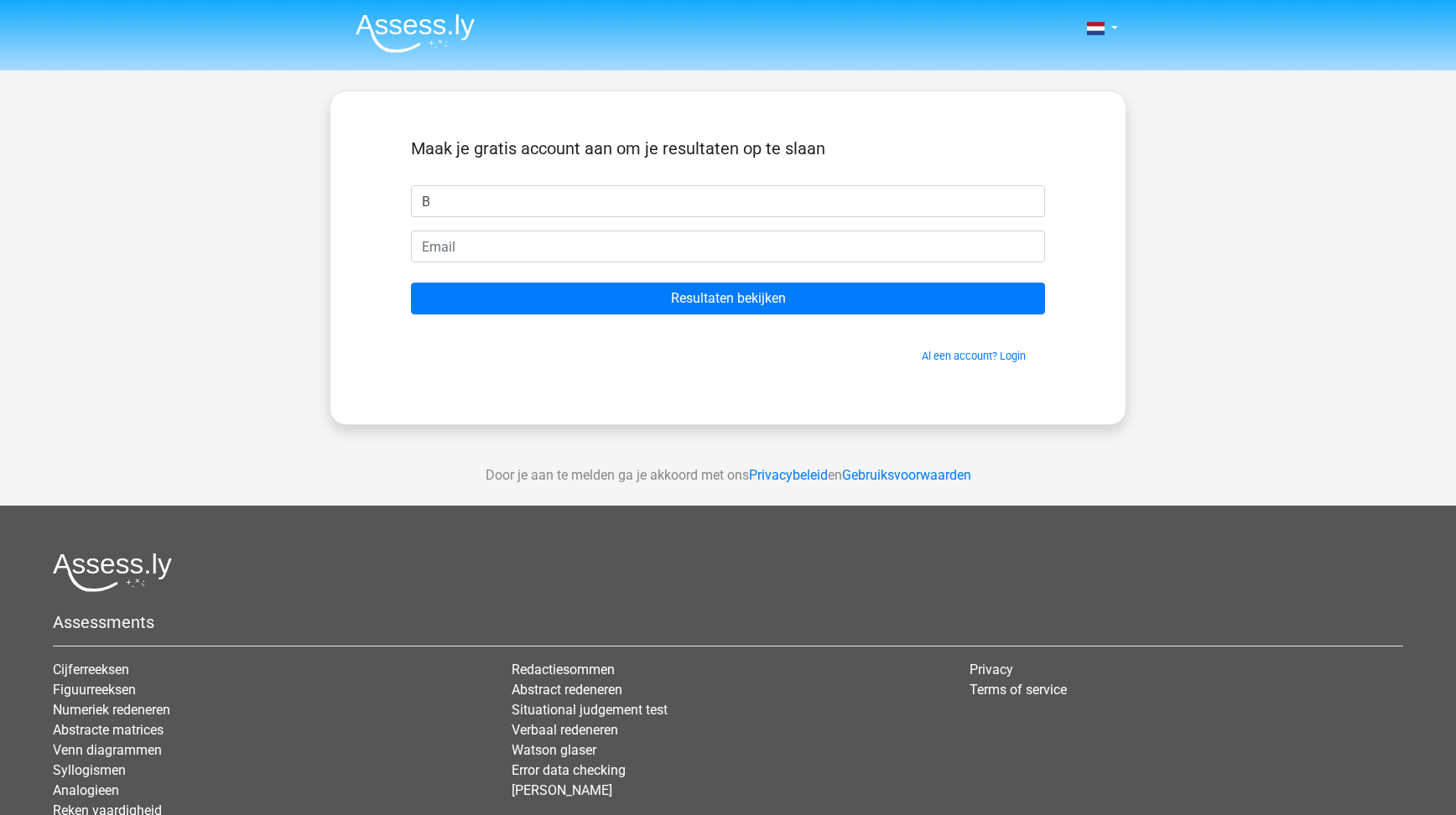
type input "B"
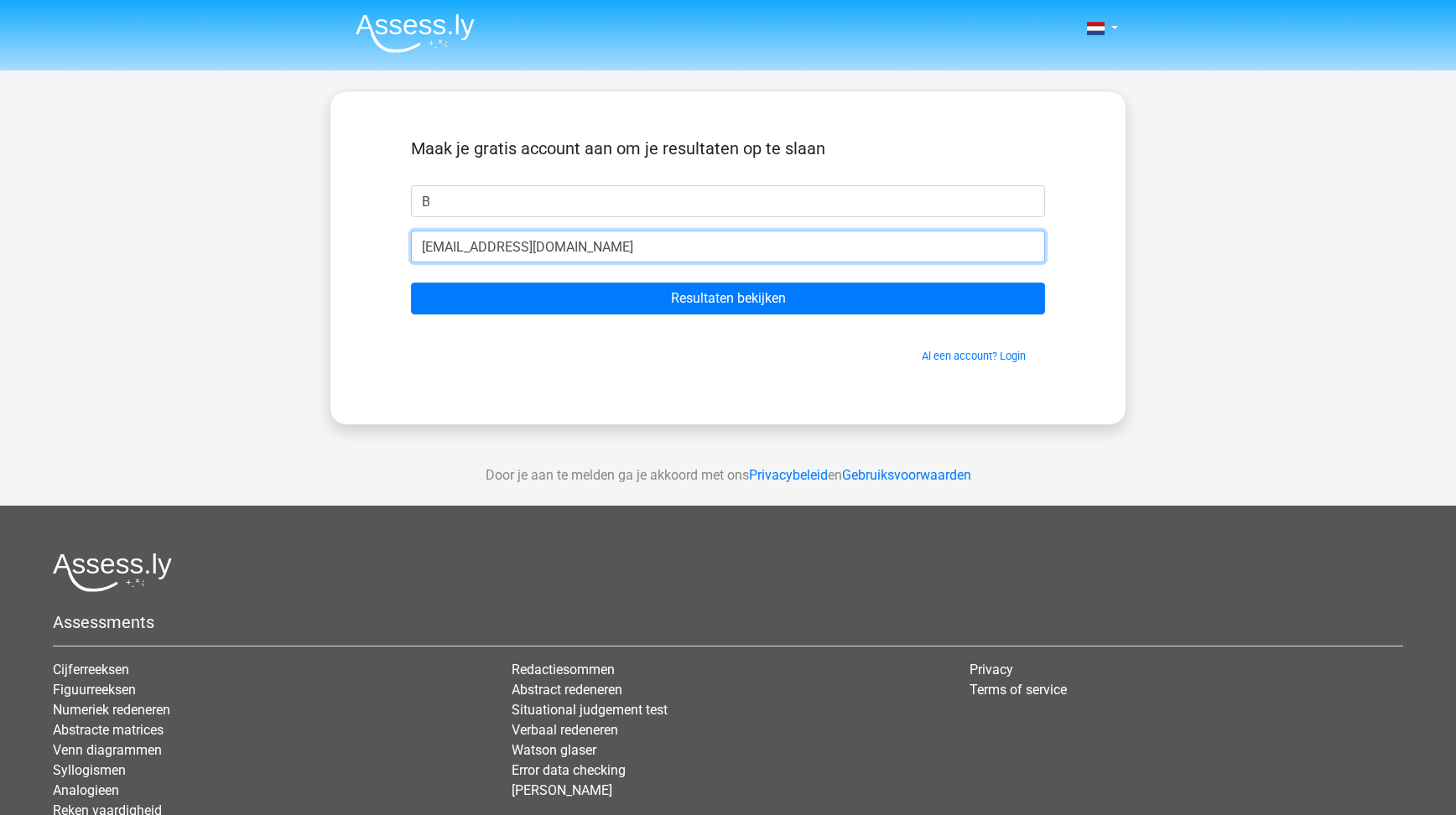
type input "[EMAIL_ADDRESS][DOMAIN_NAME]"
click at [728, 299] on input "Resultaten bekijken" at bounding box center [728, 299] width 634 height 32
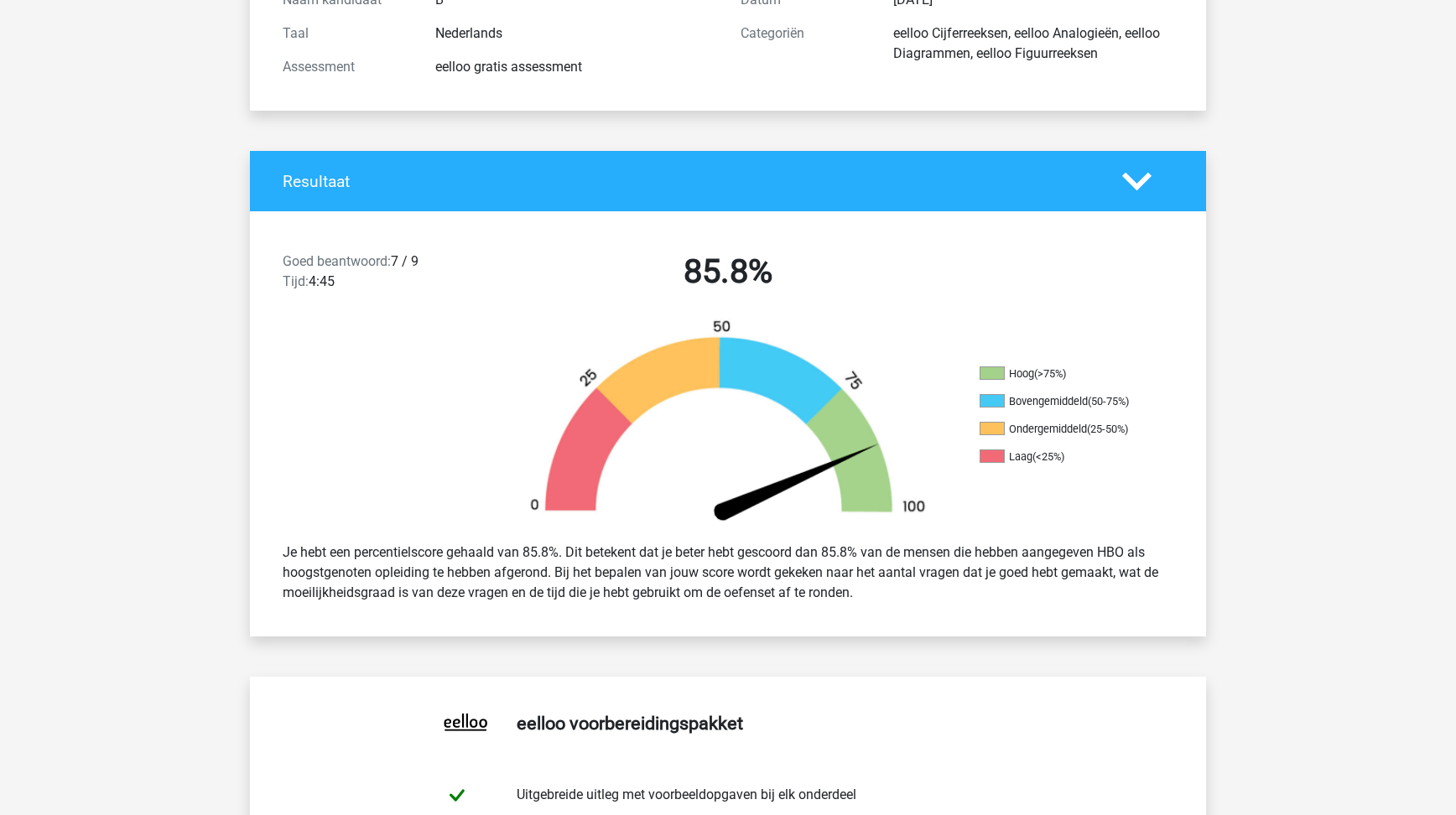
scroll to position [301, 0]
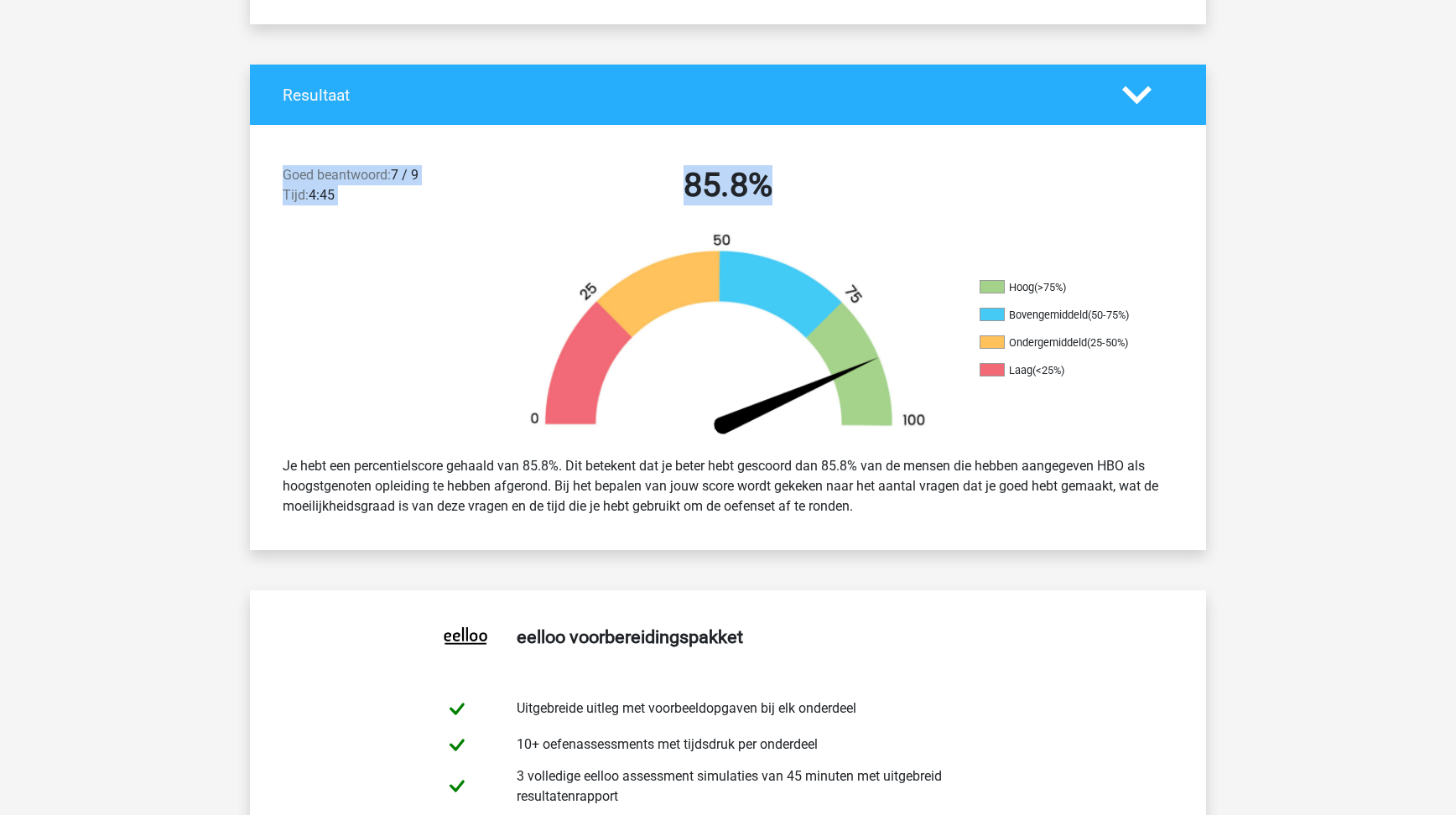
drag, startPoint x: 511, startPoint y: 216, endPoint x: 529, endPoint y: 218, distance: 18.1
click at [529, 218] on div "Goed beantwoord: 7 / 9 Tijd: 4:45 85.8%" at bounding box center [727, 189] width 956 height 87
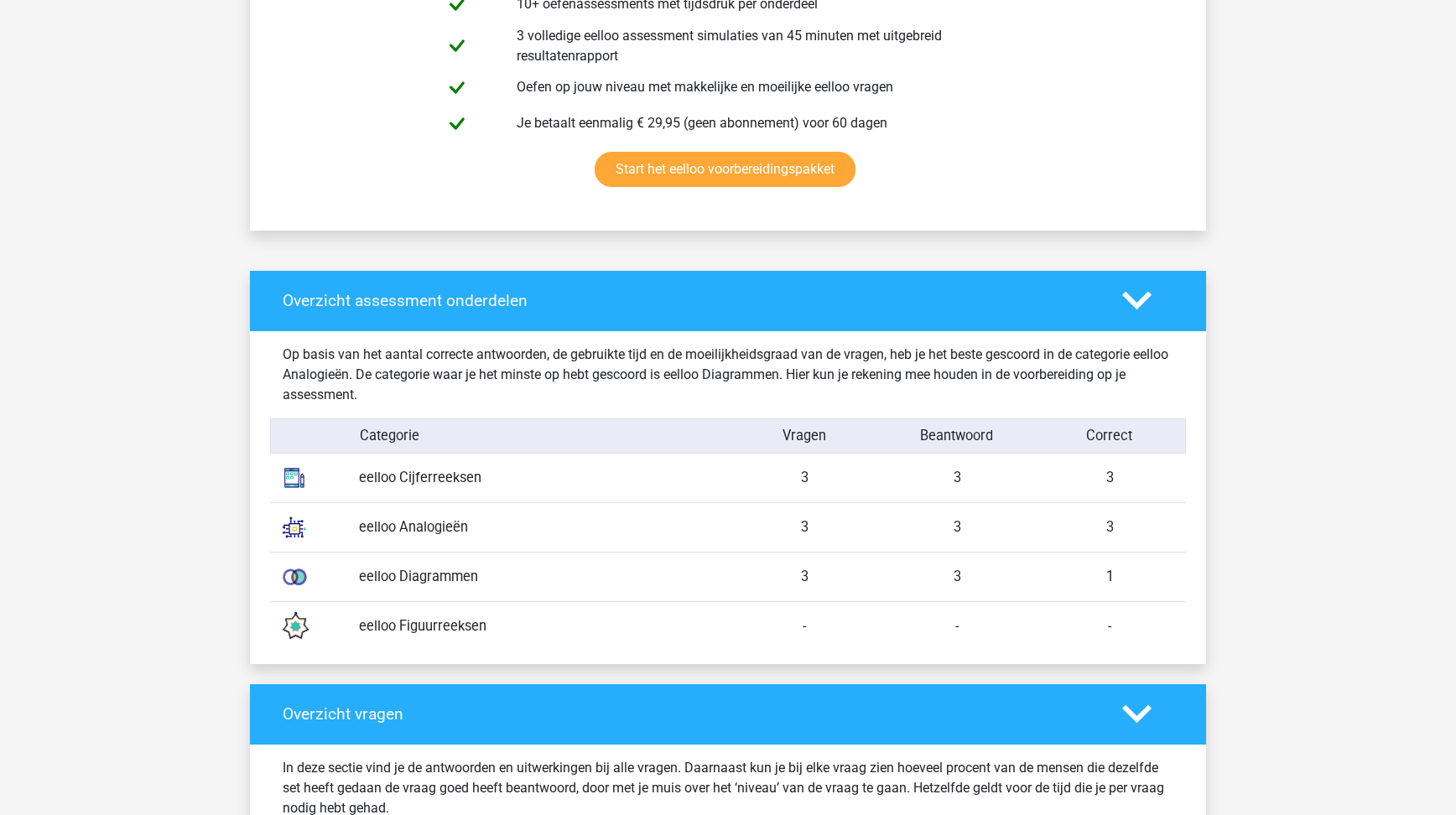
scroll to position [1213, 0]
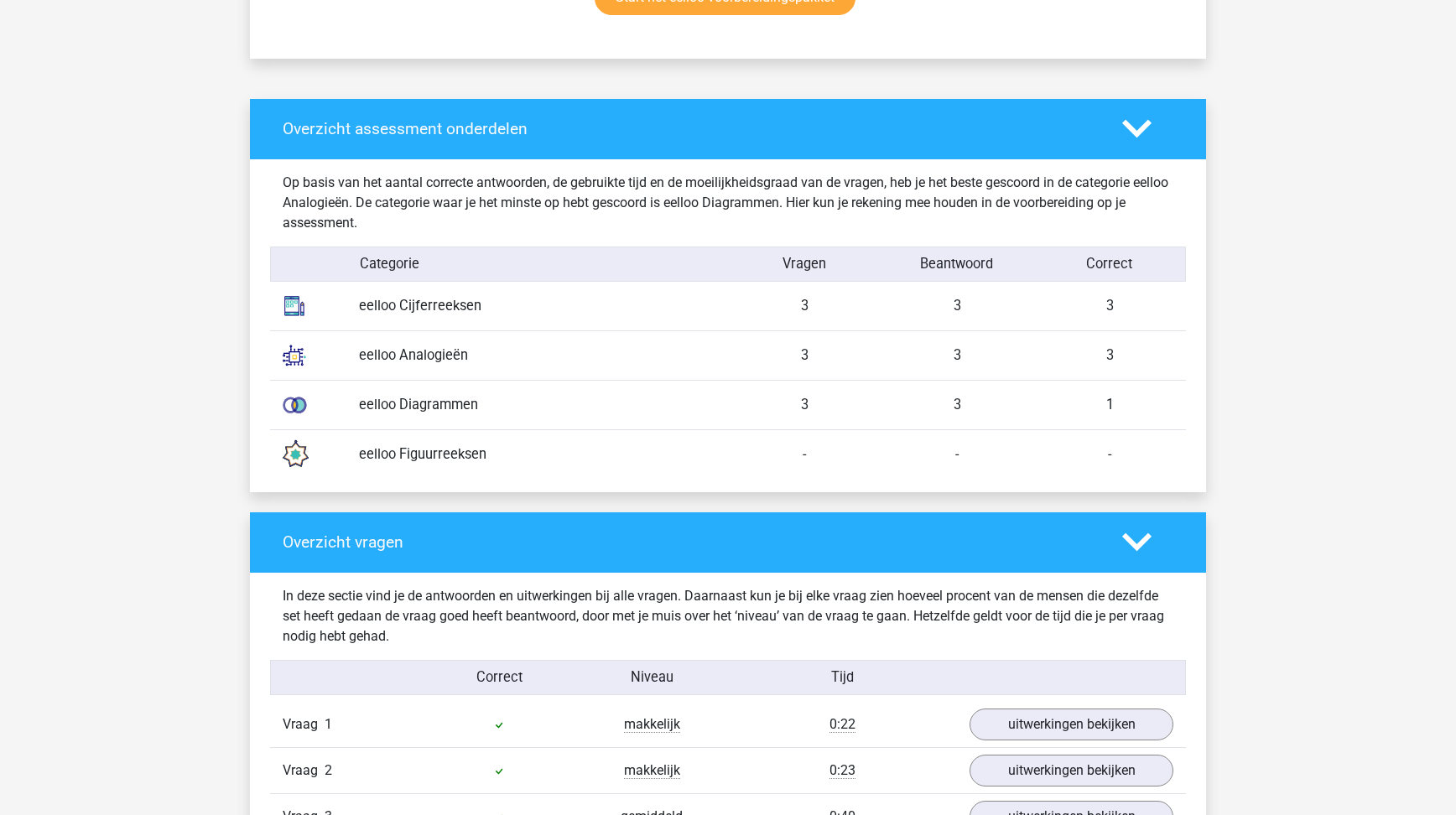
drag, startPoint x: 558, startPoint y: 408, endPoint x: 1114, endPoint y: 415, distance: 556.0
click at [1056, 420] on div "eelloo Diagrammen 3 3 1" at bounding box center [728, 404] width 916 height 49
click at [1114, 415] on div "1" at bounding box center [1110, 405] width 153 height 21
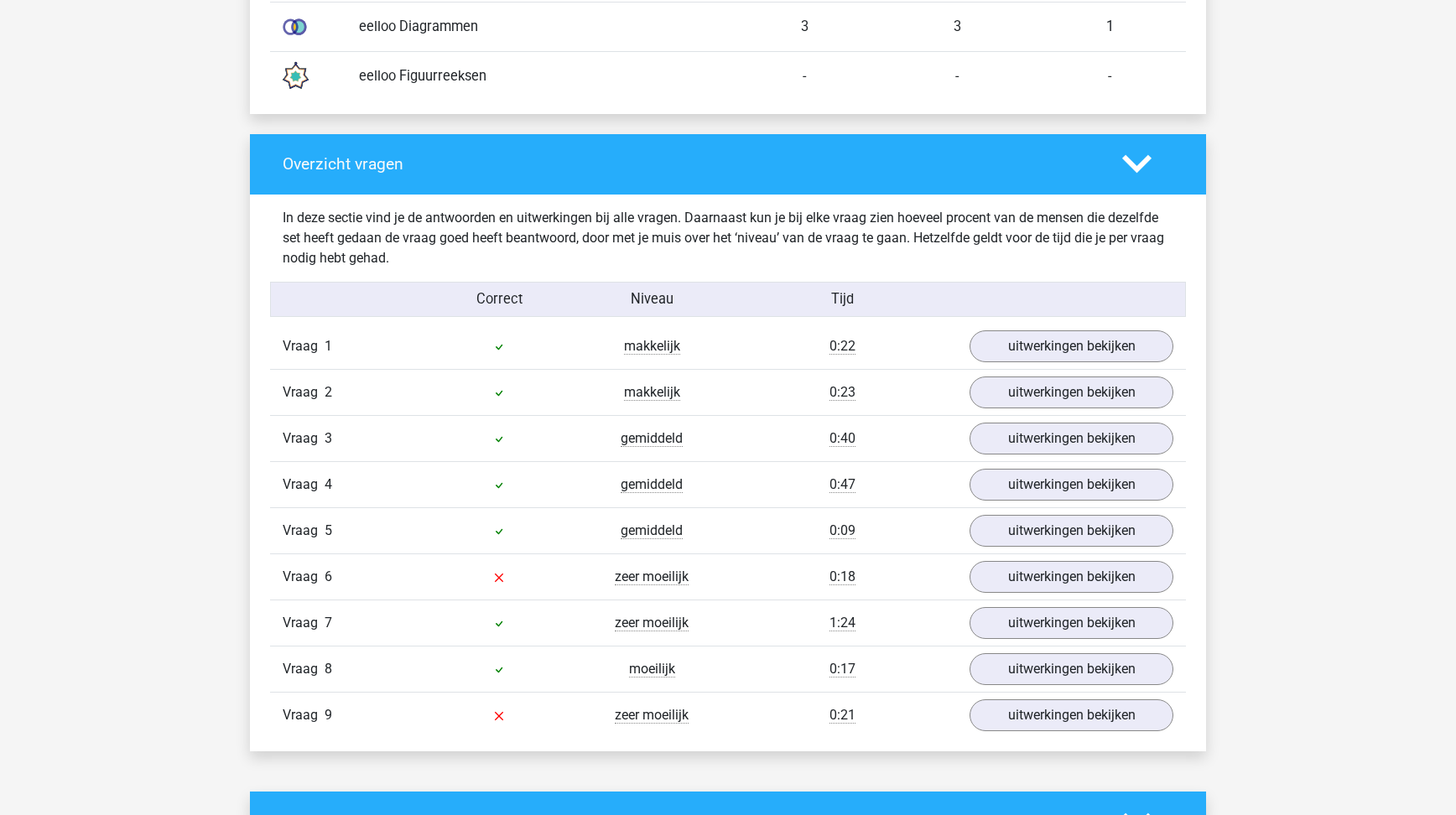
scroll to position [1602, 0]
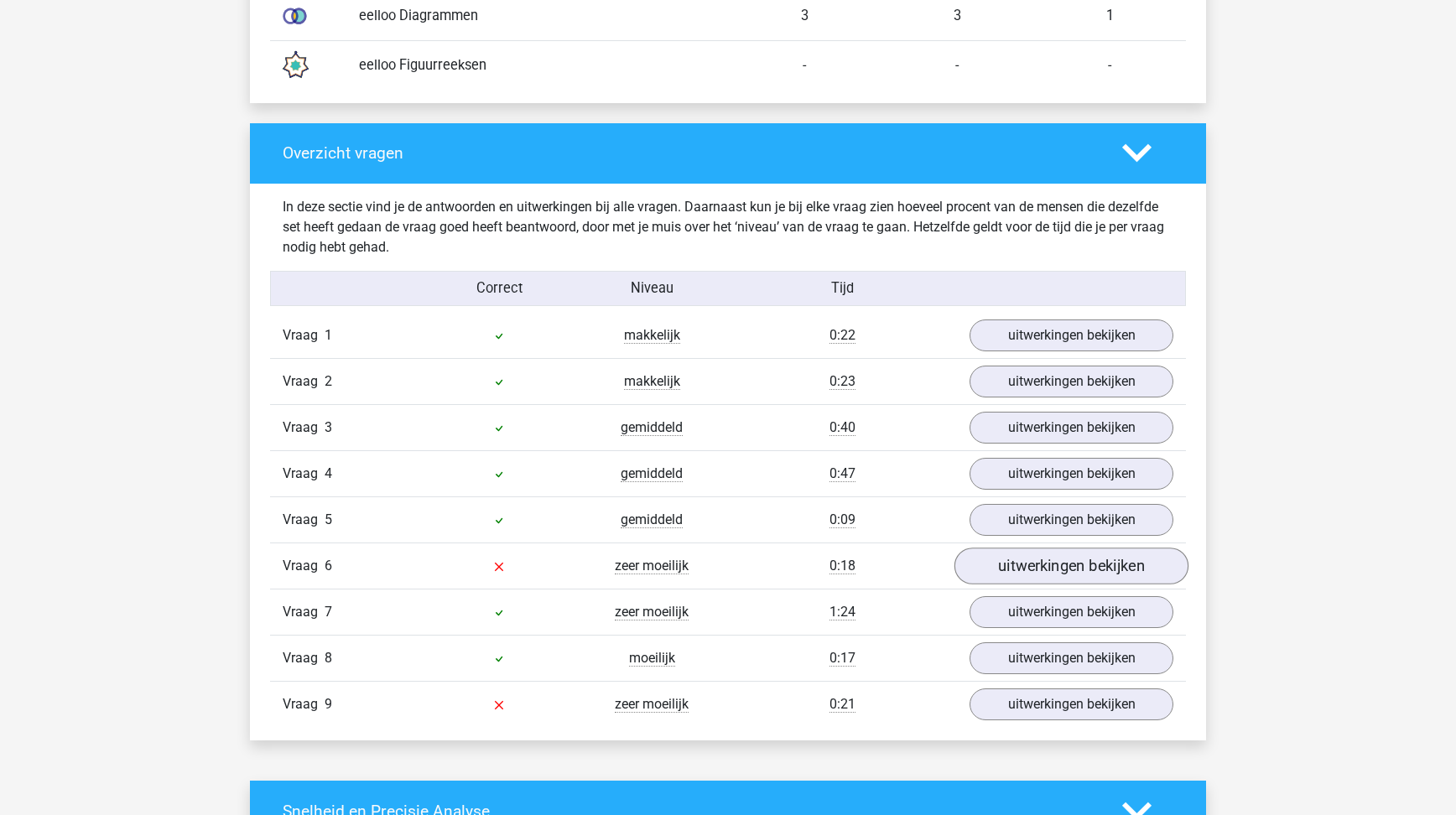
click at [1021, 565] on link "uitwerkingen bekijken" at bounding box center [1072, 566] width 234 height 37
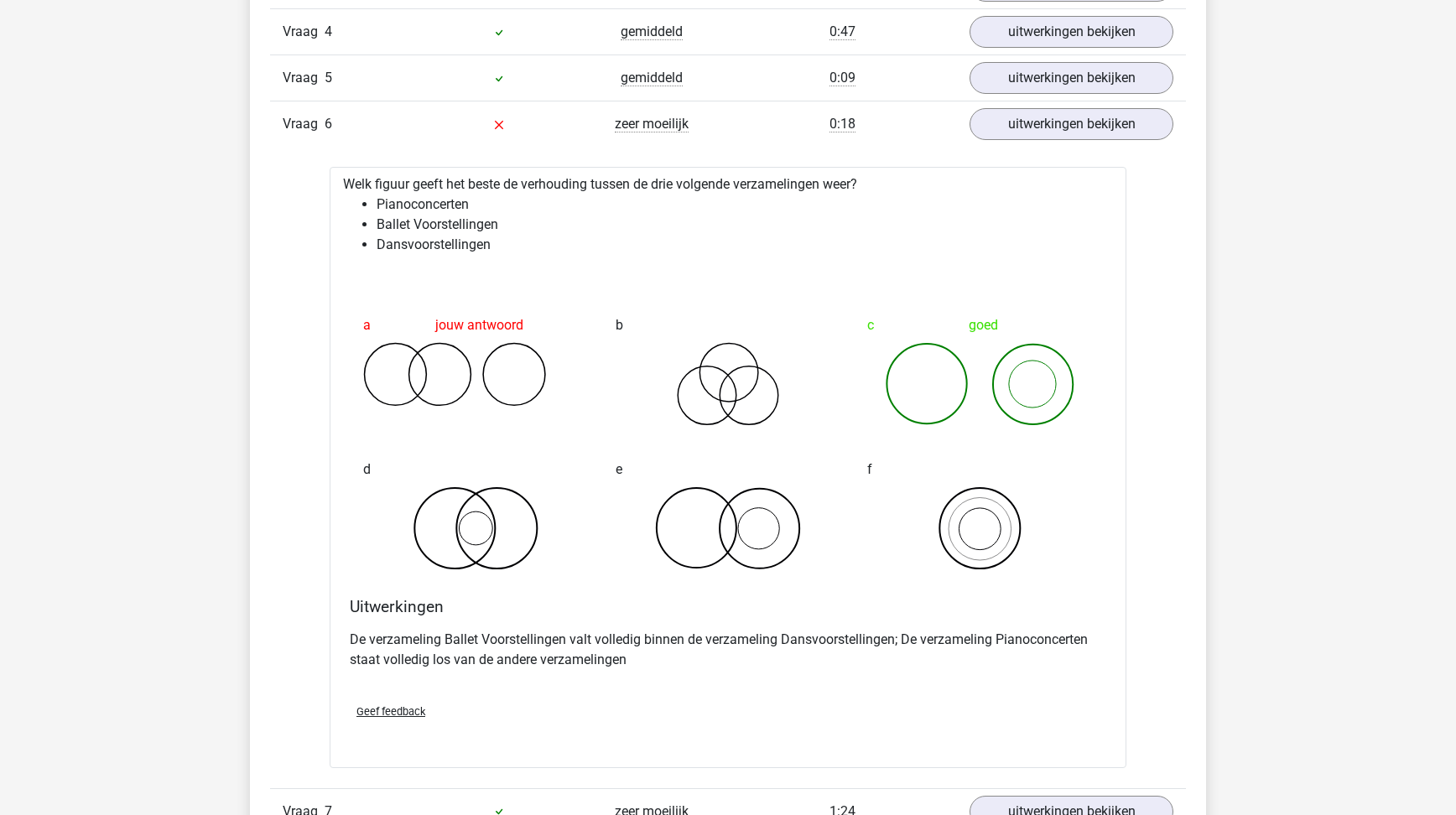
scroll to position [2399, 0]
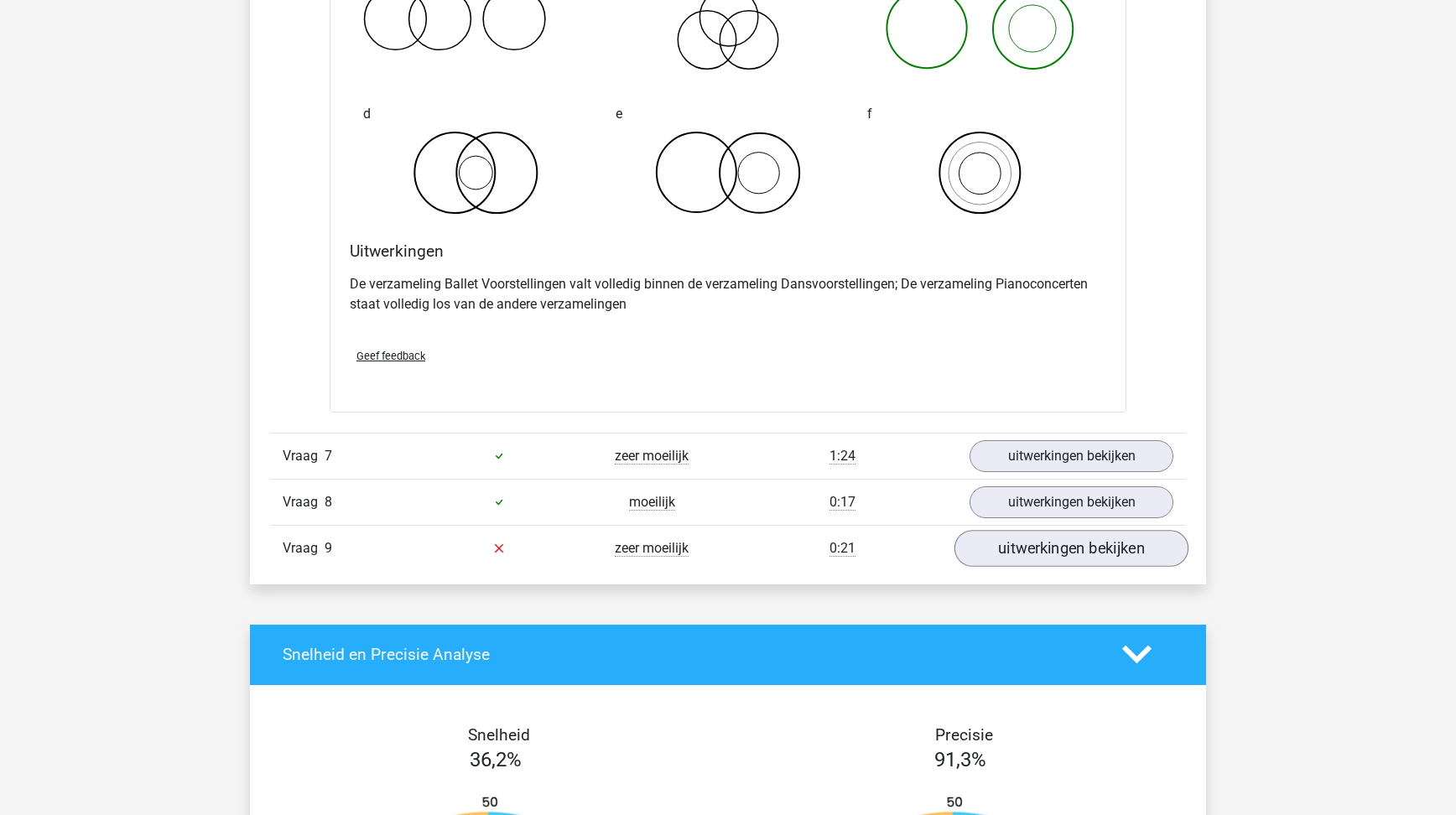
click at [999, 553] on link "uitwerkingen bekijken" at bounding box center [1072, 547] width 234 height 37
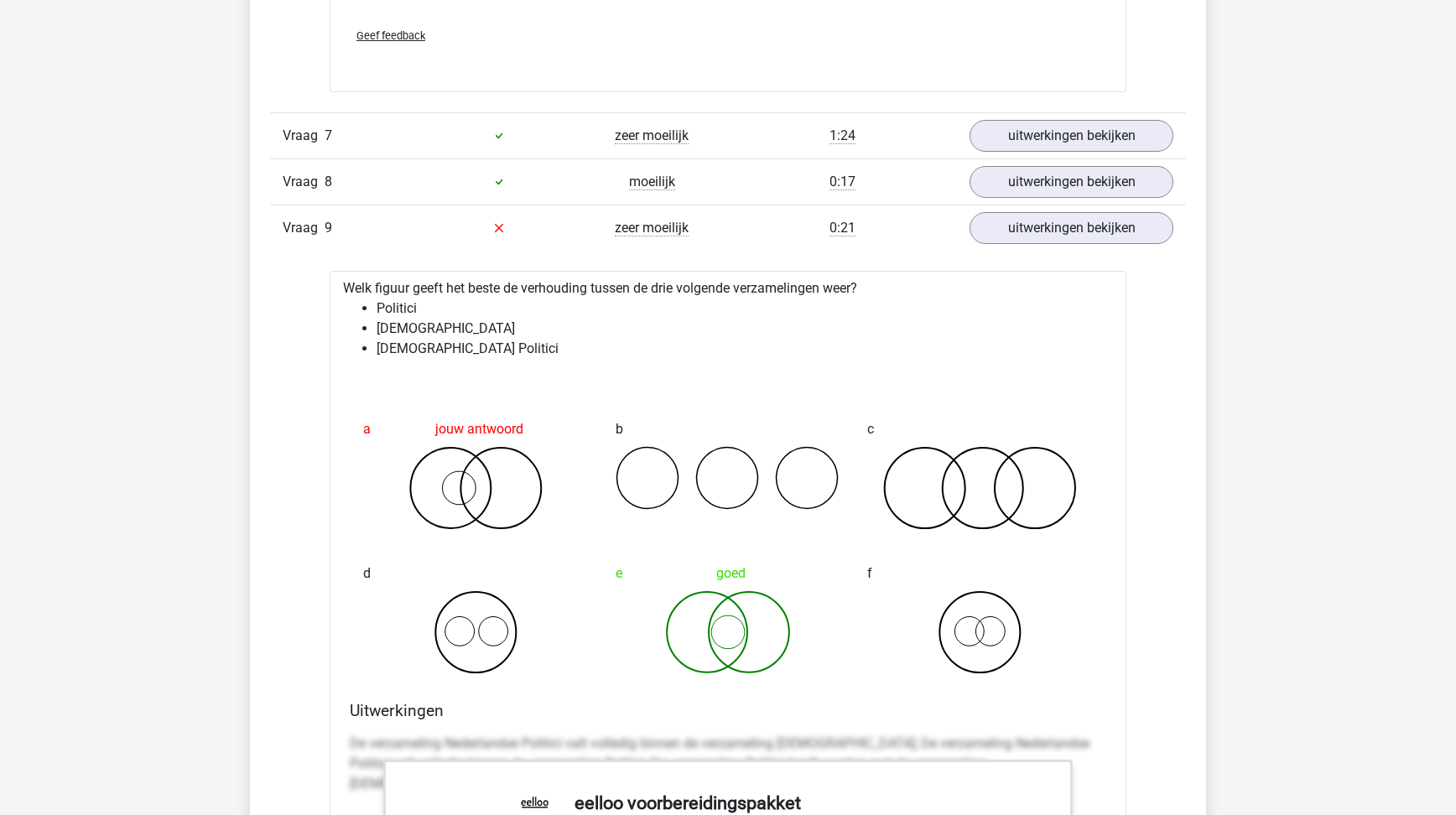
scroll to position [2635, 0]
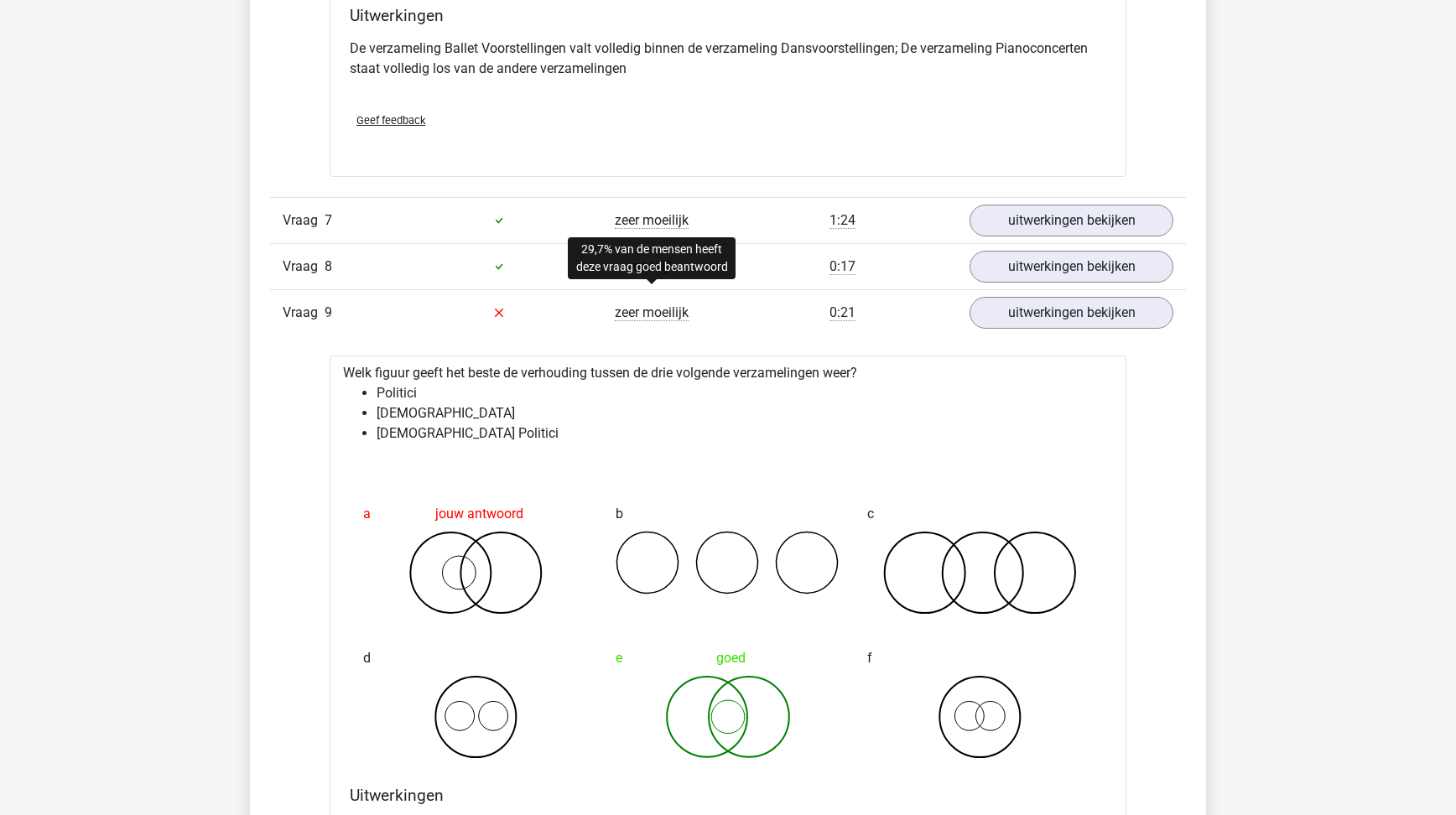
click at [662, 306] on span "zeer moeilijk" at bounding box center [652, 313] width 74 height 17
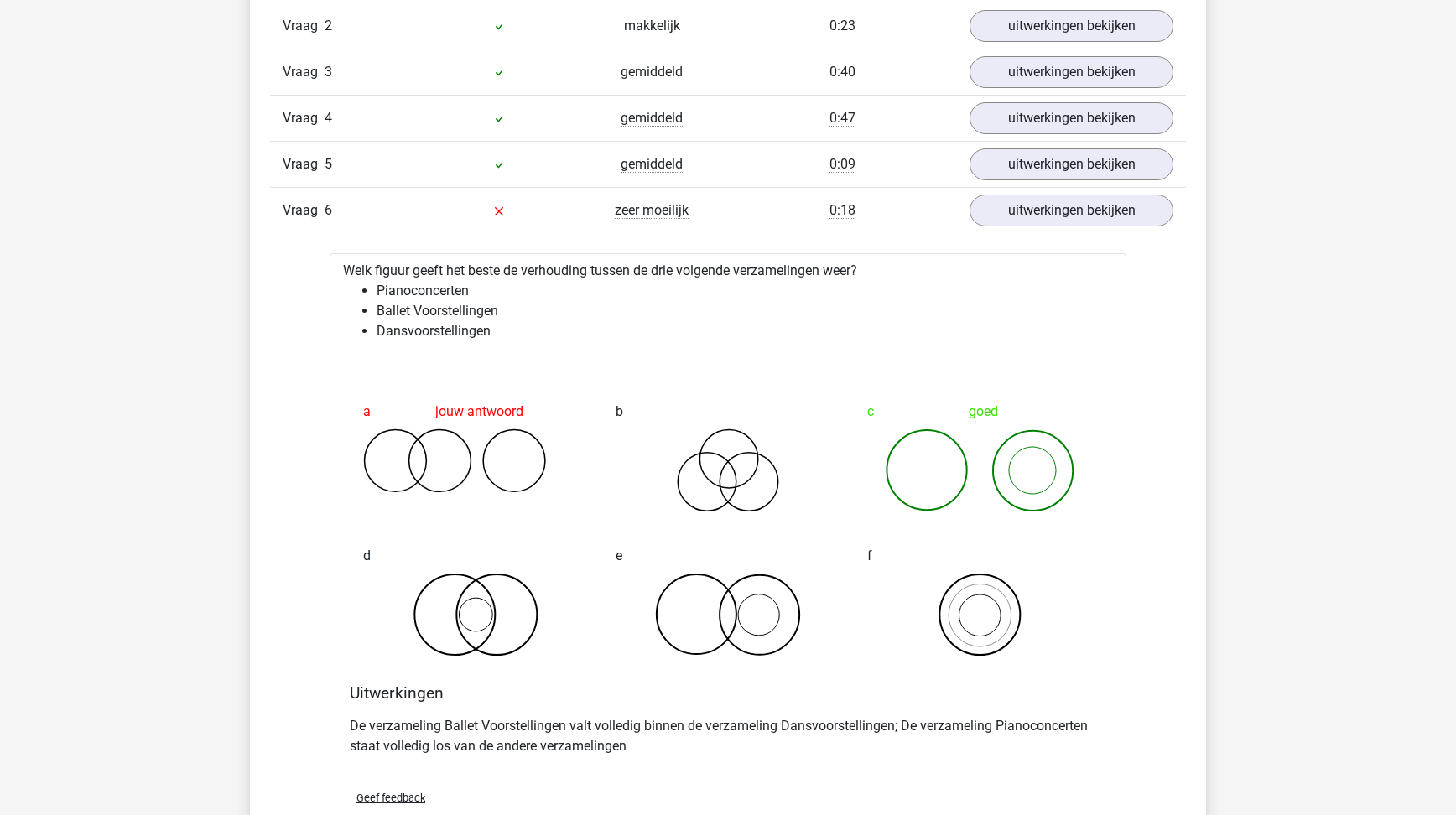
scroll to position [1454, 0]
